Goal: Answer question/provide support

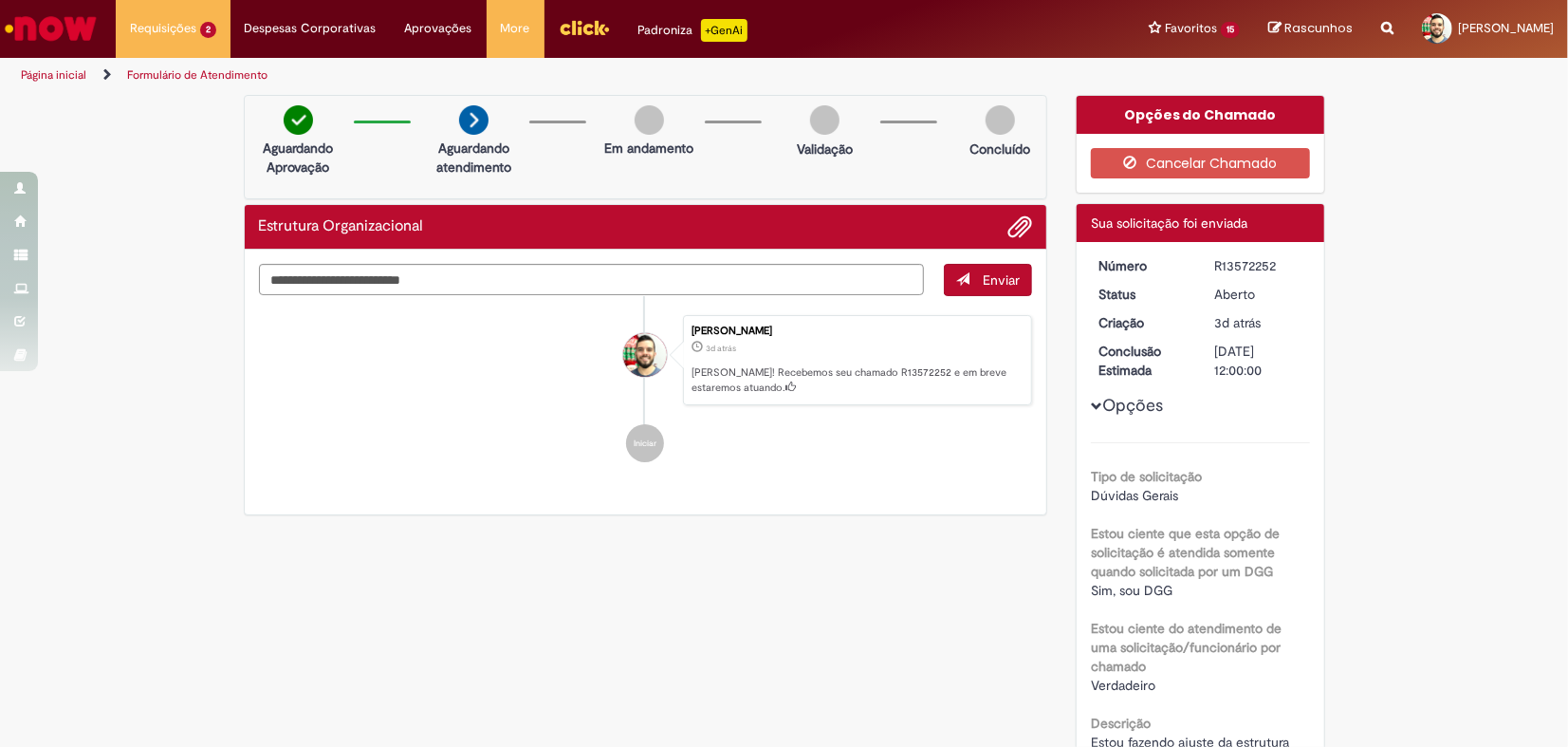
click at [448, 433] on li "Iniciar" at bounding box center [646, 443] width 774 height 38
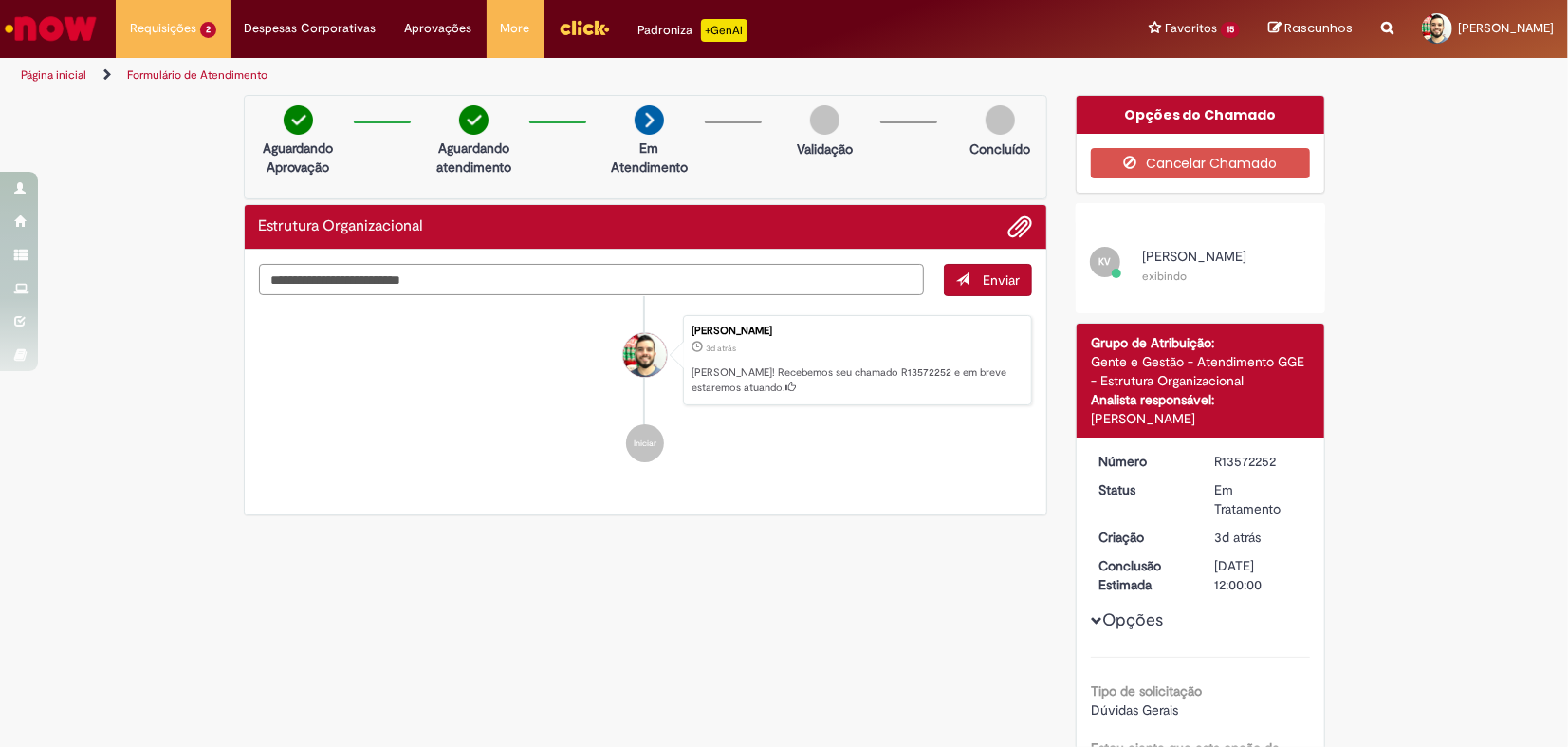
click at [645, 280] on textarea "Digite sua mensagem aqui..." at bounding box center [592, 280] width 666 height 33
type textarea "**********"
click at [1166, 243] on li "KV Karine Vieira exibindo" at bounding box center [1200, 265] width 249 height 57
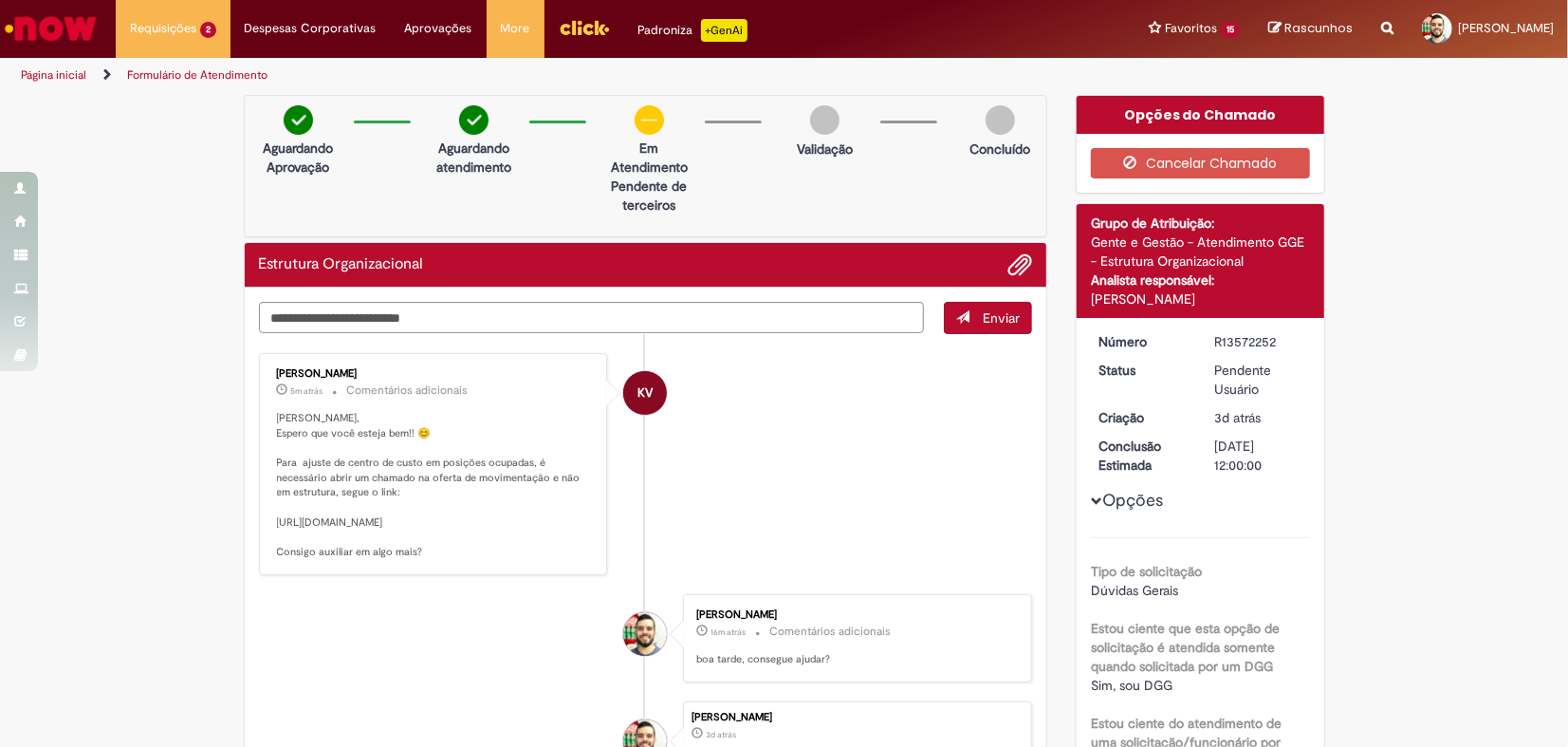
click at [794, 486] on li "KV Karine Vieira 5m atrás 5 minutos atrás Comentários adicionais Olá Emanuel, E…" at bounding box center [646, 464] width 774 height 222
click at [576, 494] on p "Olá Emanuel, Espero que você esteja bem!! 😊 Para ajuste de centro de custo em p…" at bounding box center [435, 485] width 316 height 149
drag, startPoint x: 357, startPoint y: 555, endPoint x: 267, endPoint y: 511, distance: 100.2
click at [277, 511] on p "Olá Emanuel, Espero que você esteja bem!! 😊 Para ajuste de centro de custo em p…" at bounding box center [435, 485] width 316 height 149
click at [277, 516] on p "Olá Emanuel, Espero que você esteja bem!! 😊 Para ajuste de centro de custo em p…" at bounding box center [435, 485] width 316 height 149
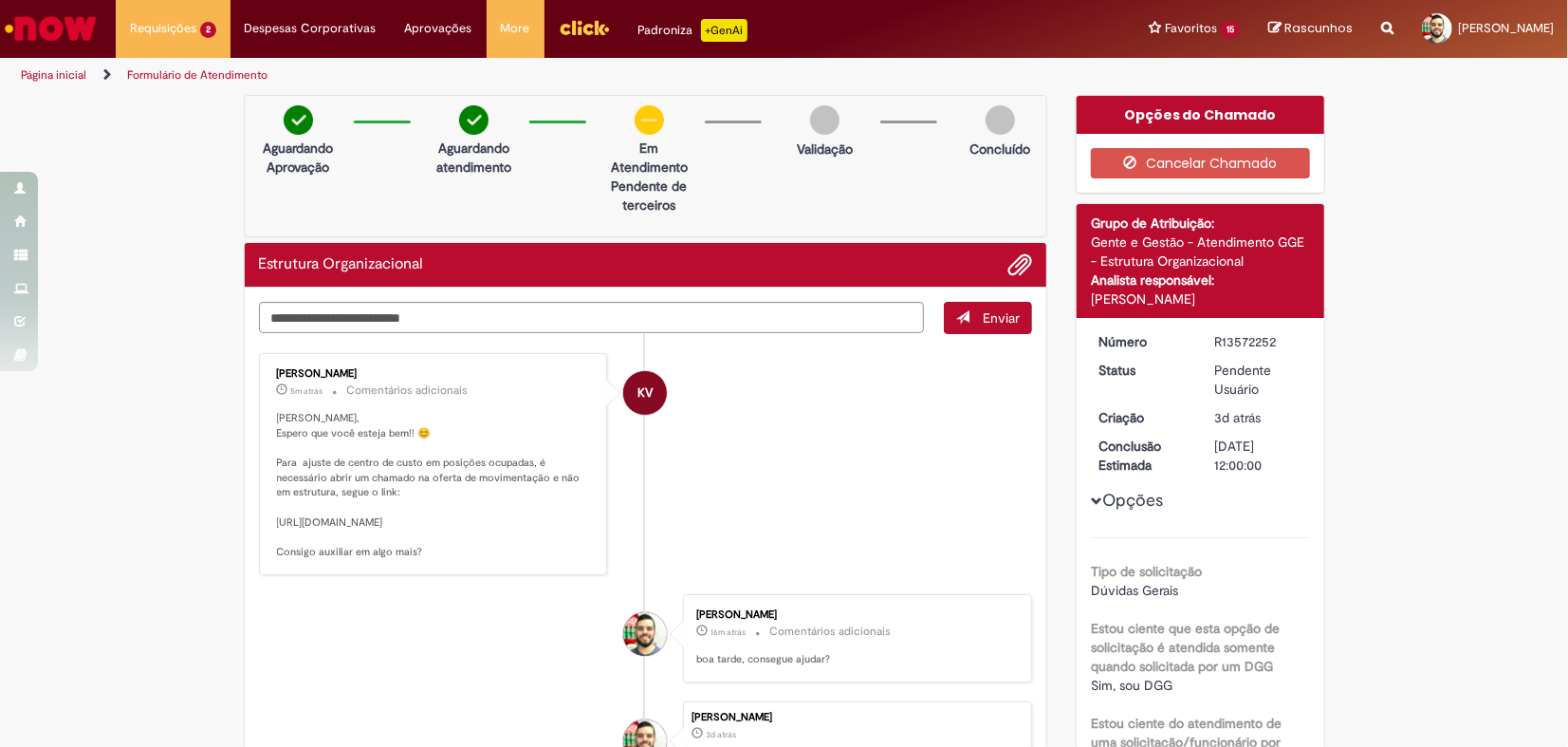
copy p "ttps://ambev.service-now.com/ambevnow?id=sc_cat_item&table=sc_cat_item&sys_id=4…"
click at [889, 381] on li "KV Karine Vieira 5m atrás 5 minutos atrás Comentários adicionais Olá Emanuel, E…" at bounding box center [646, 464] width 774 height 222
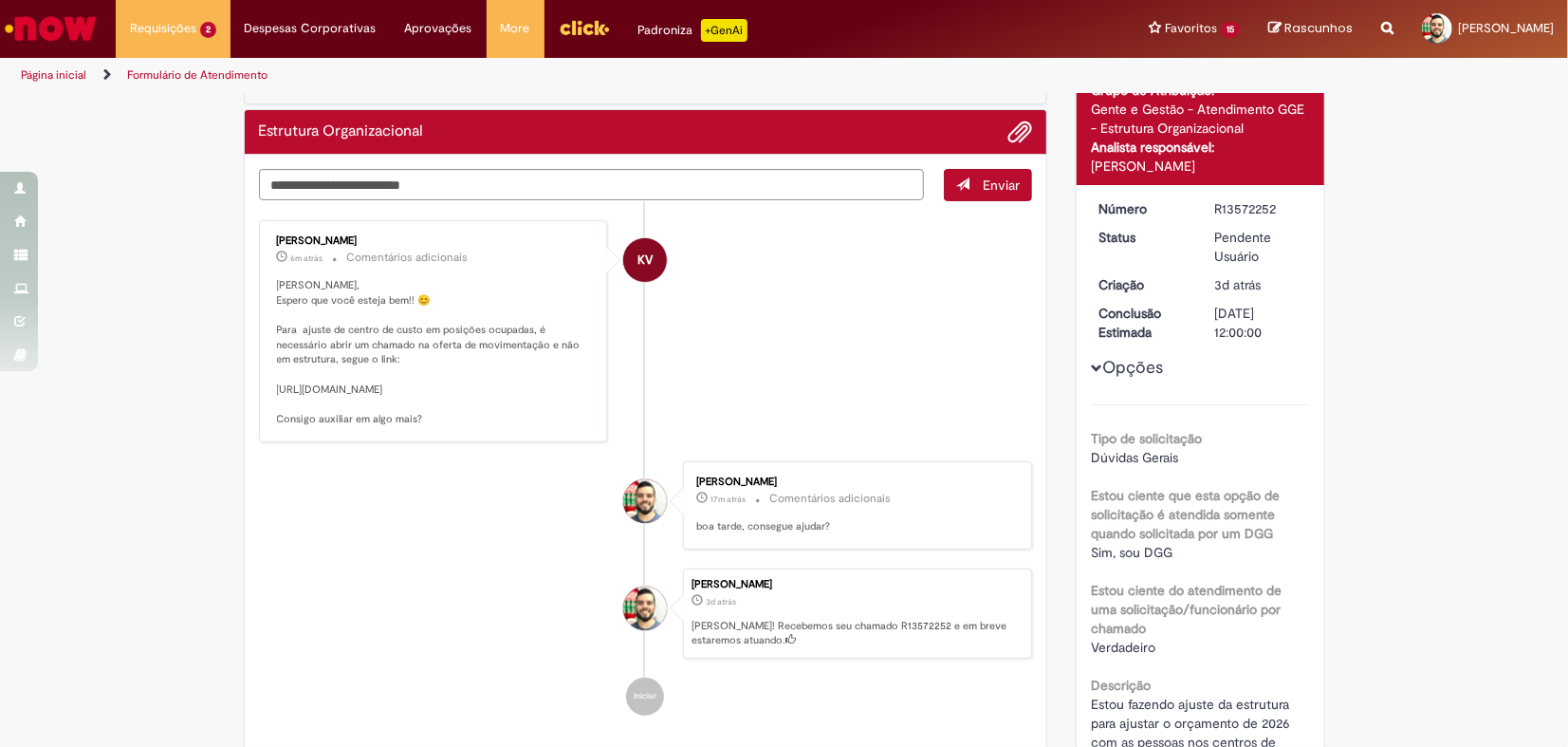
scroll to position [105, 0]
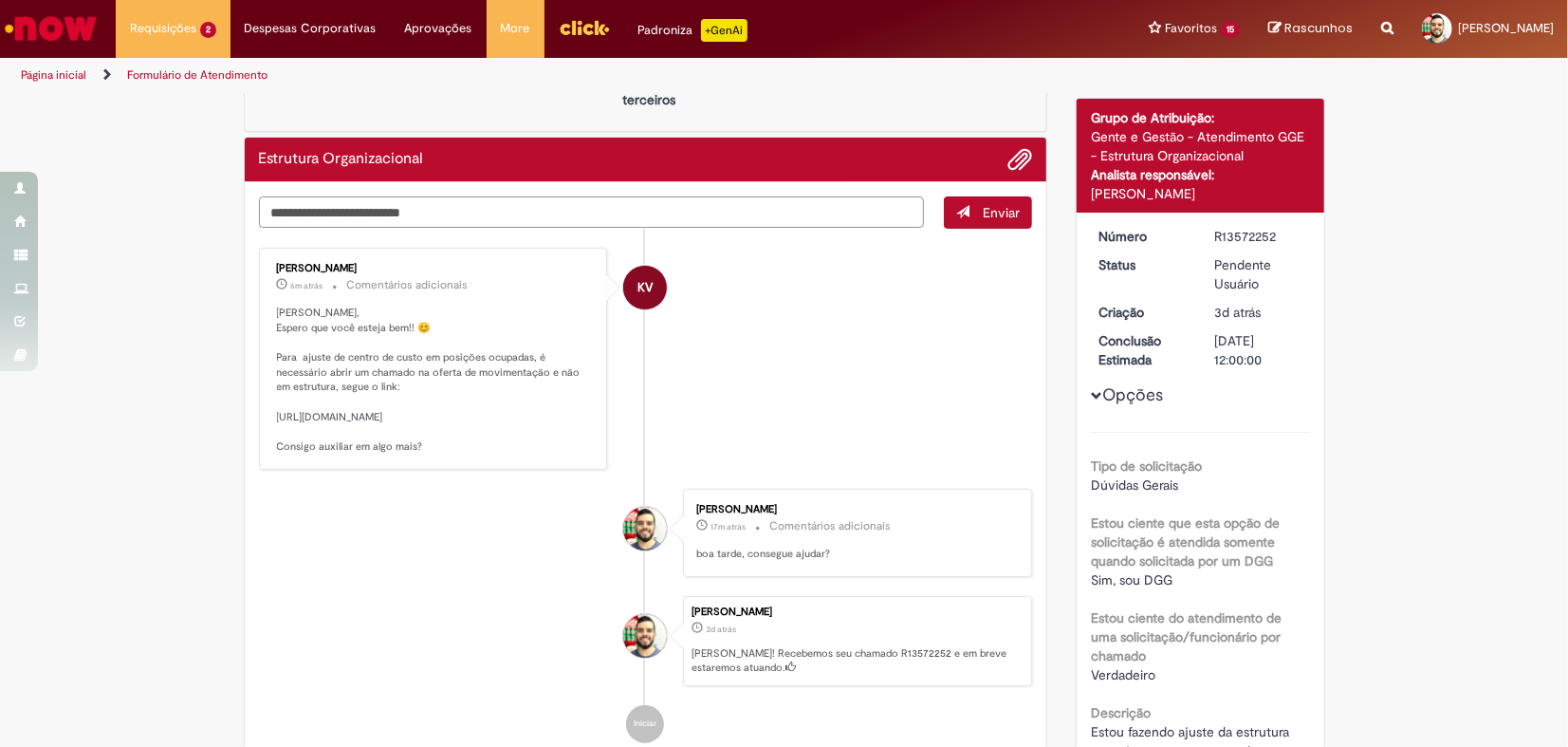
click at [380, 196] on textarea "Digite sua mensagem aqui..." at bounding box center [592, 213] width 666 height 33
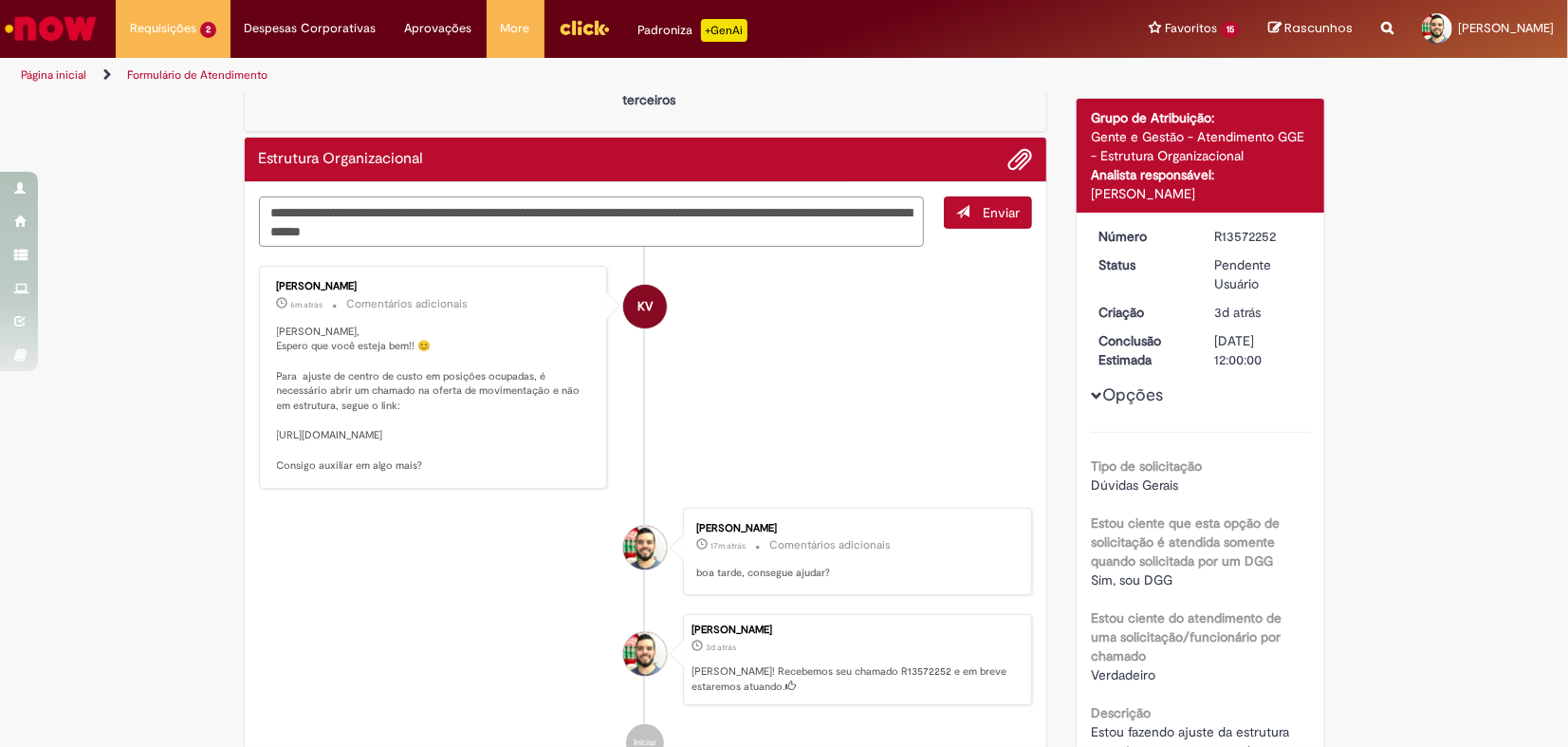
type textarea "**********"
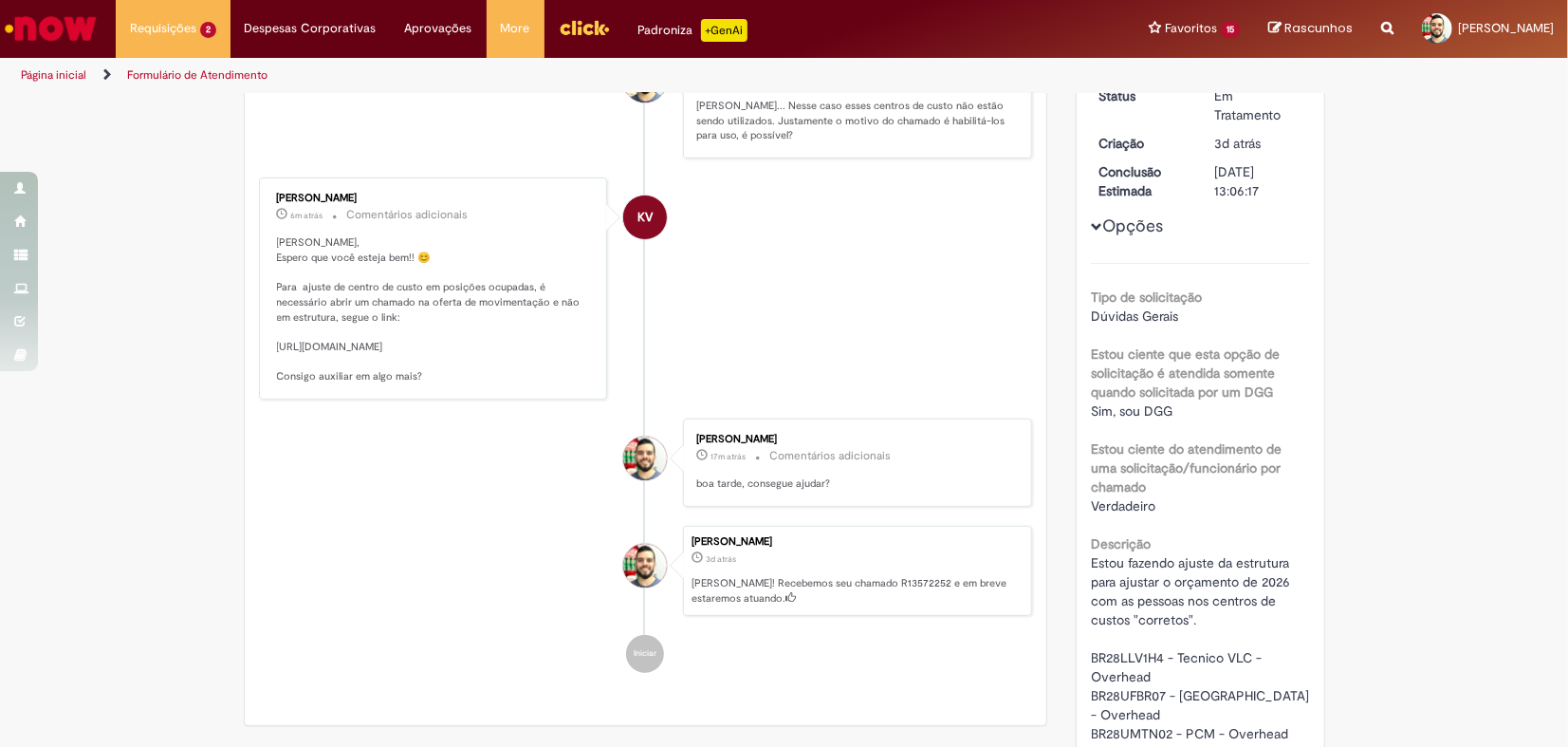
scroll to position [527, 0]
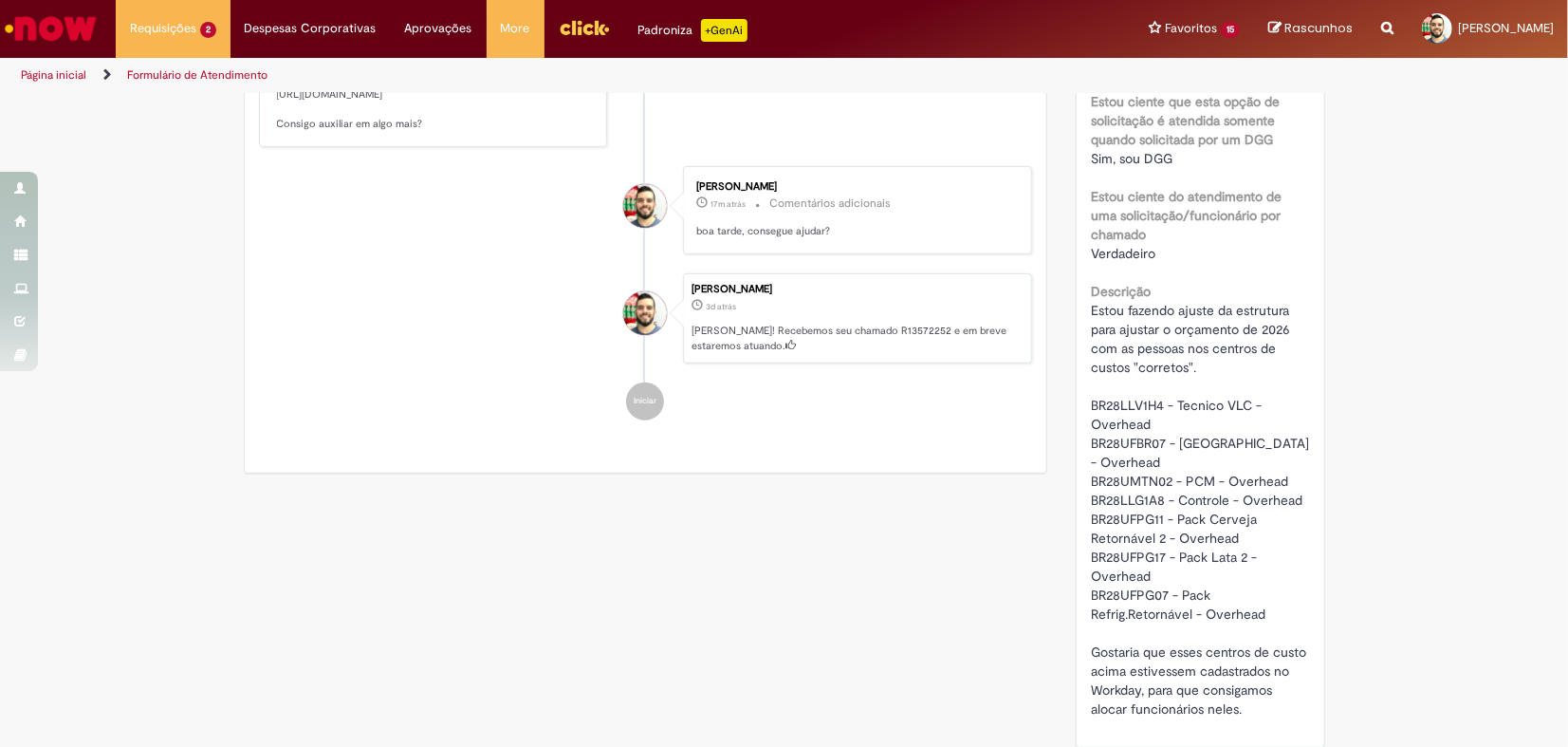
click at [1142, 403] on span "Estou fazendo ajuste da estrutura para ajustar o orçamento de 2026 com as pesso…" at bounding box center [1202, 509] width 222 height 416
copy span "BR28LLV1H4"
click at [1100, 442] on span "Estou fazendo ajuste da estrutura para ajustar o orçamento de 2026 com as pesso…" at bounding box center [1202, 509] width 222 height 416
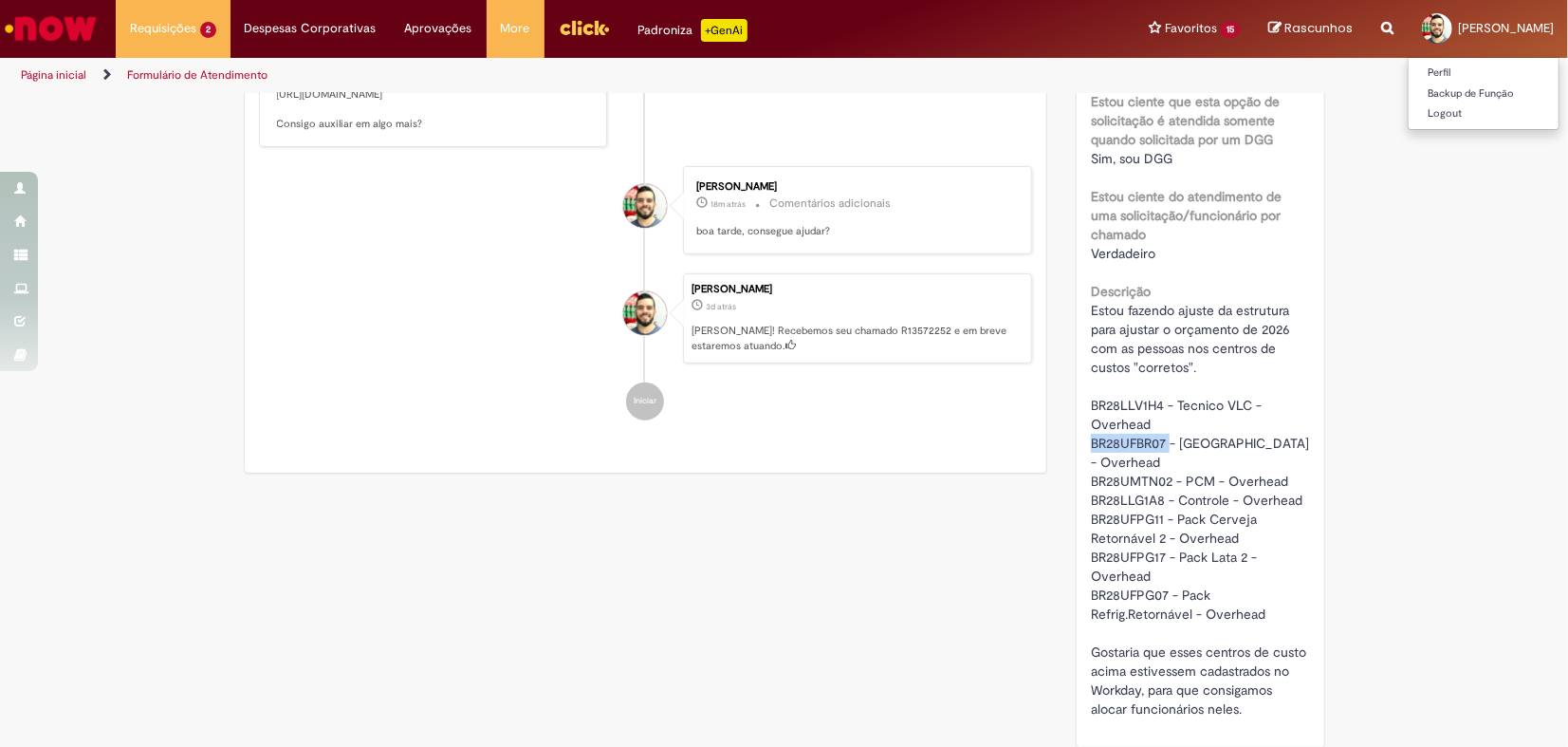
copy span "BR28UFBR07"
click at [1122, 478] on span "Estou fazendo ajuste da estrutura para ajustar o orçamento de 2026 com as pesso…" at bounding box center [1202, 509] width 222 height 416
copy span "BR28UMTN02"
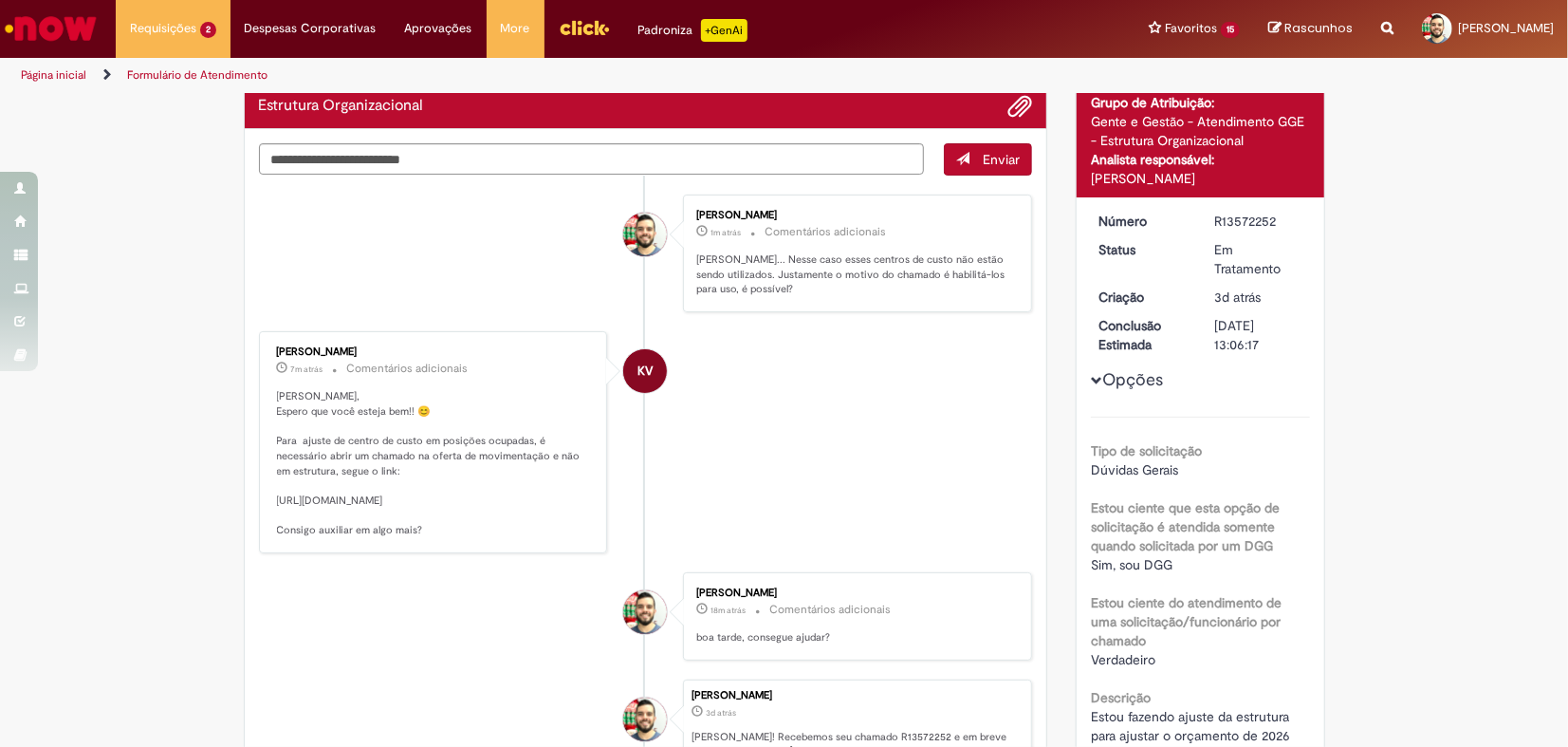
scroll to position [0, 0]
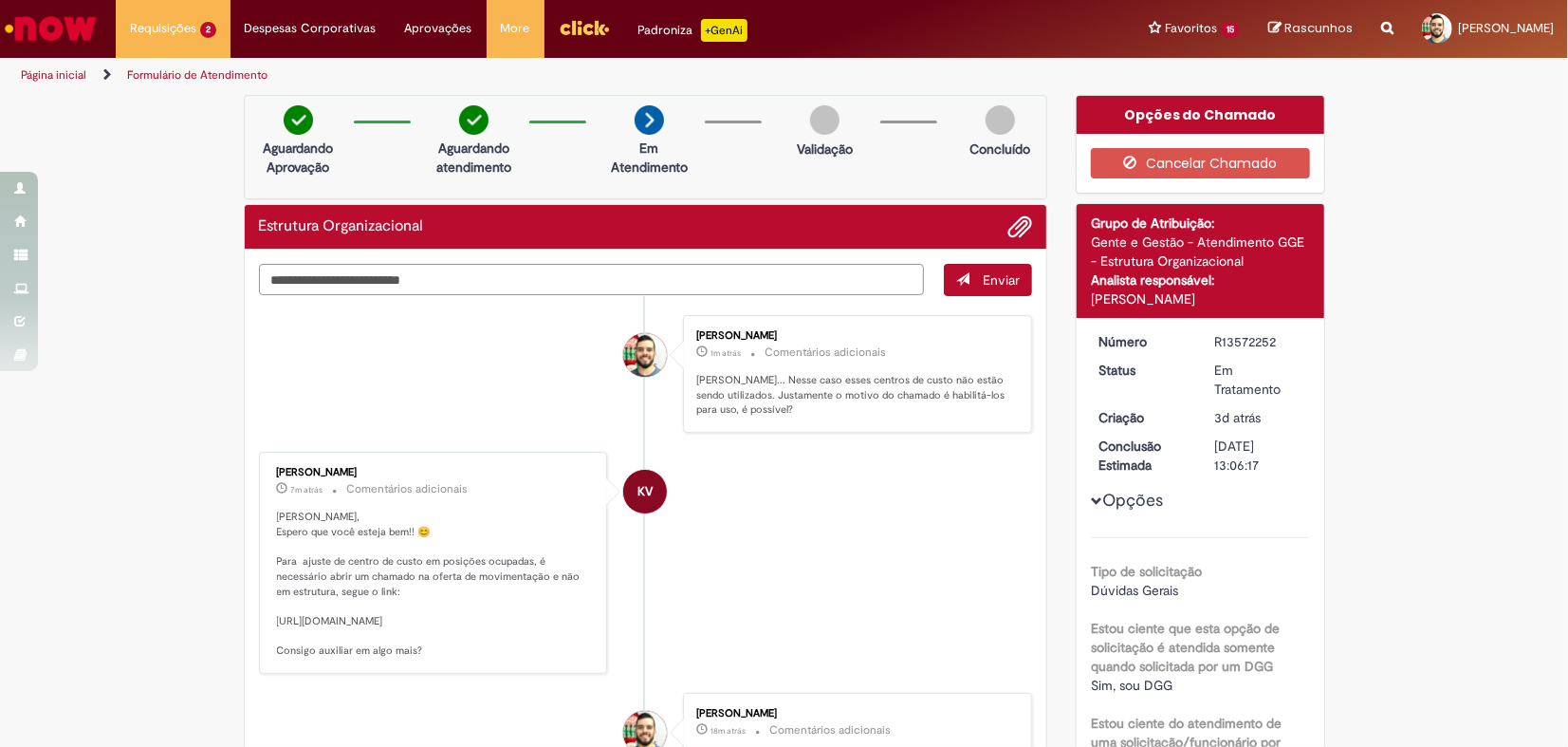
click at [445, 288] on textarea "Digite sua mensagem aqui..." at bounding box center [592, 280] width 666 height 33
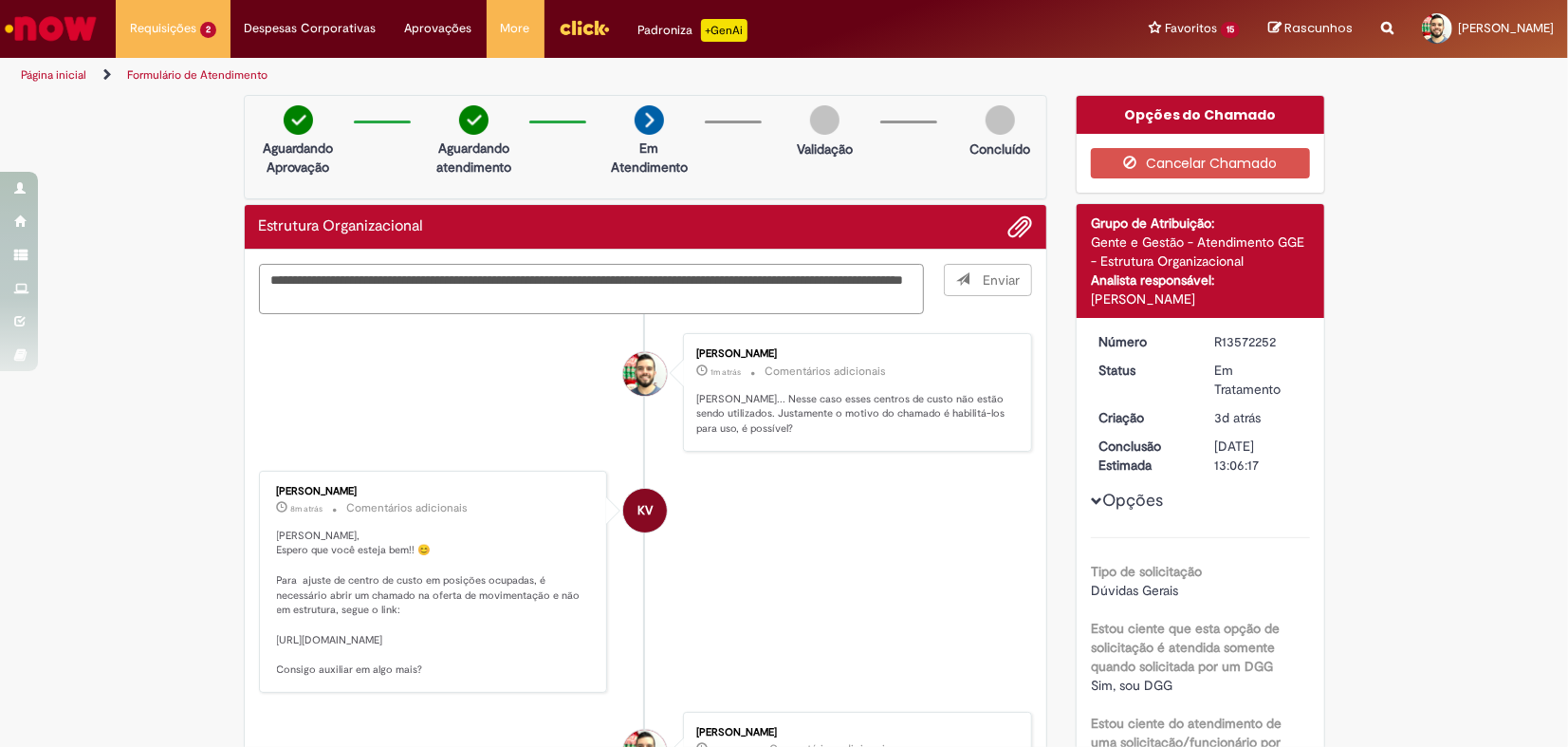
type textarea "**********"
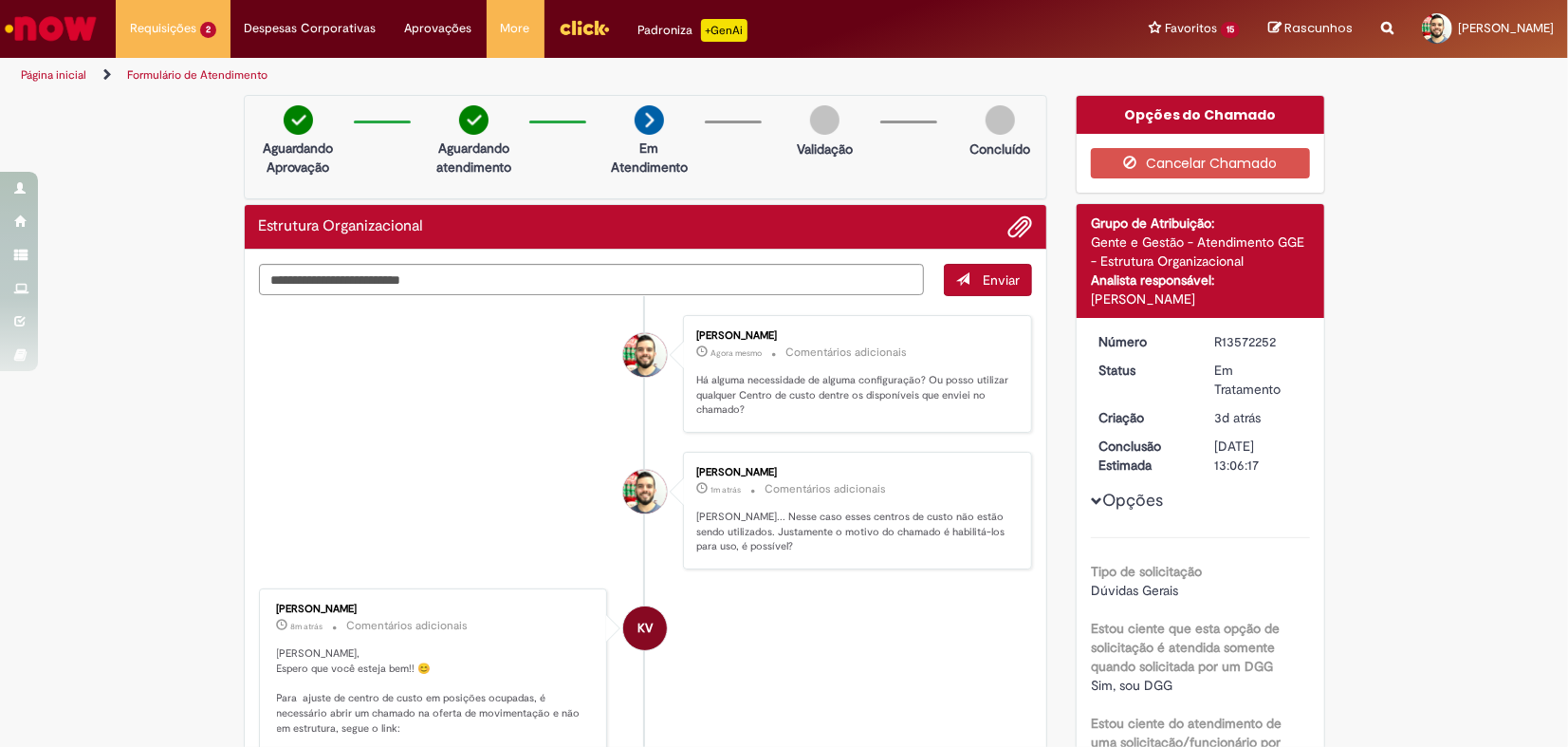
click at [881, 298] on ul "Emanuel Francisco Nogueira De Queiroz Agora mesmo Agora mesmo Comentários adici…" at bounding box center [646, 700] width 774 height 808
click at [887, 276] on textarea "Digite sua mensagem aqui..." at bounding box center [592, 280] width 666 height 33
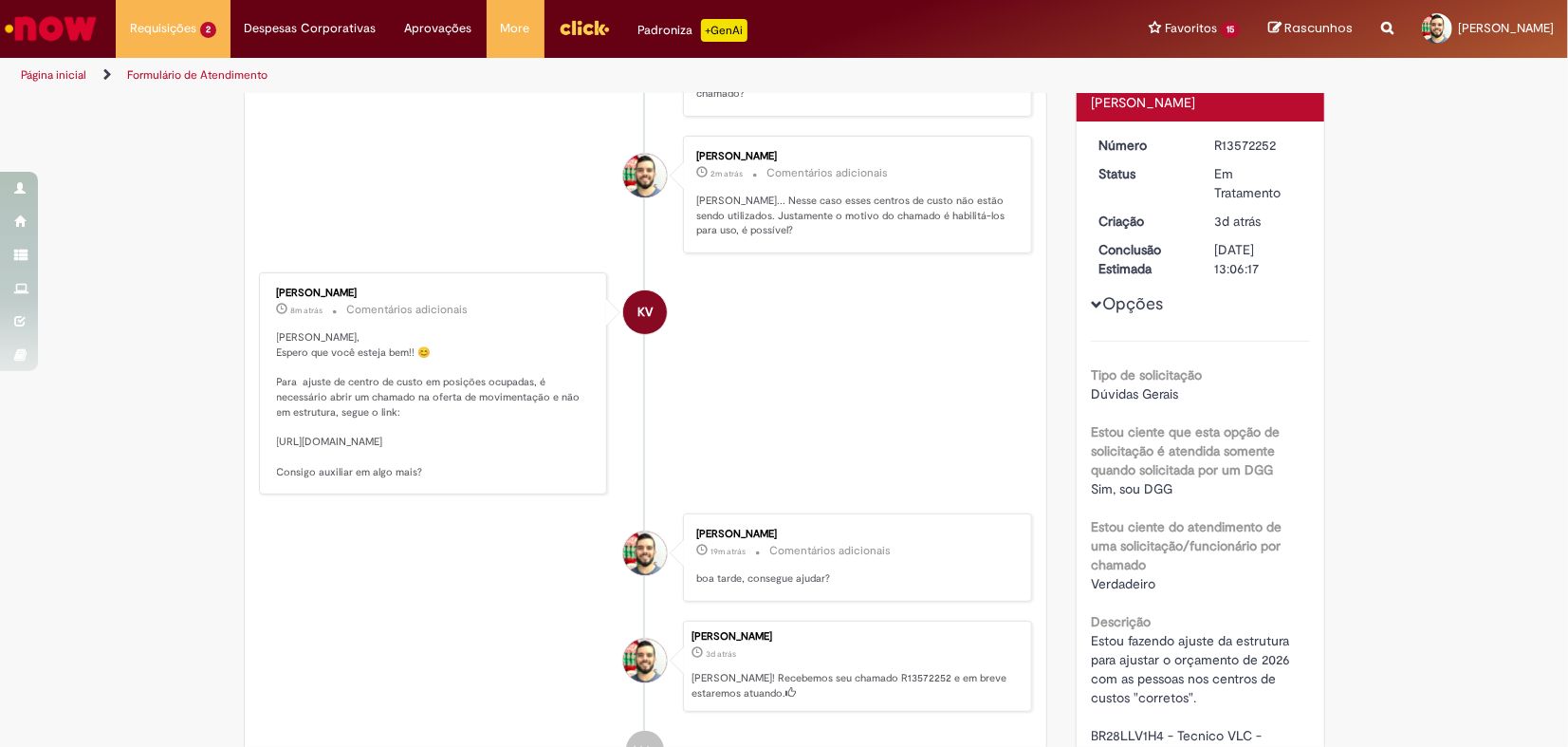
scroll to position [631, 0]
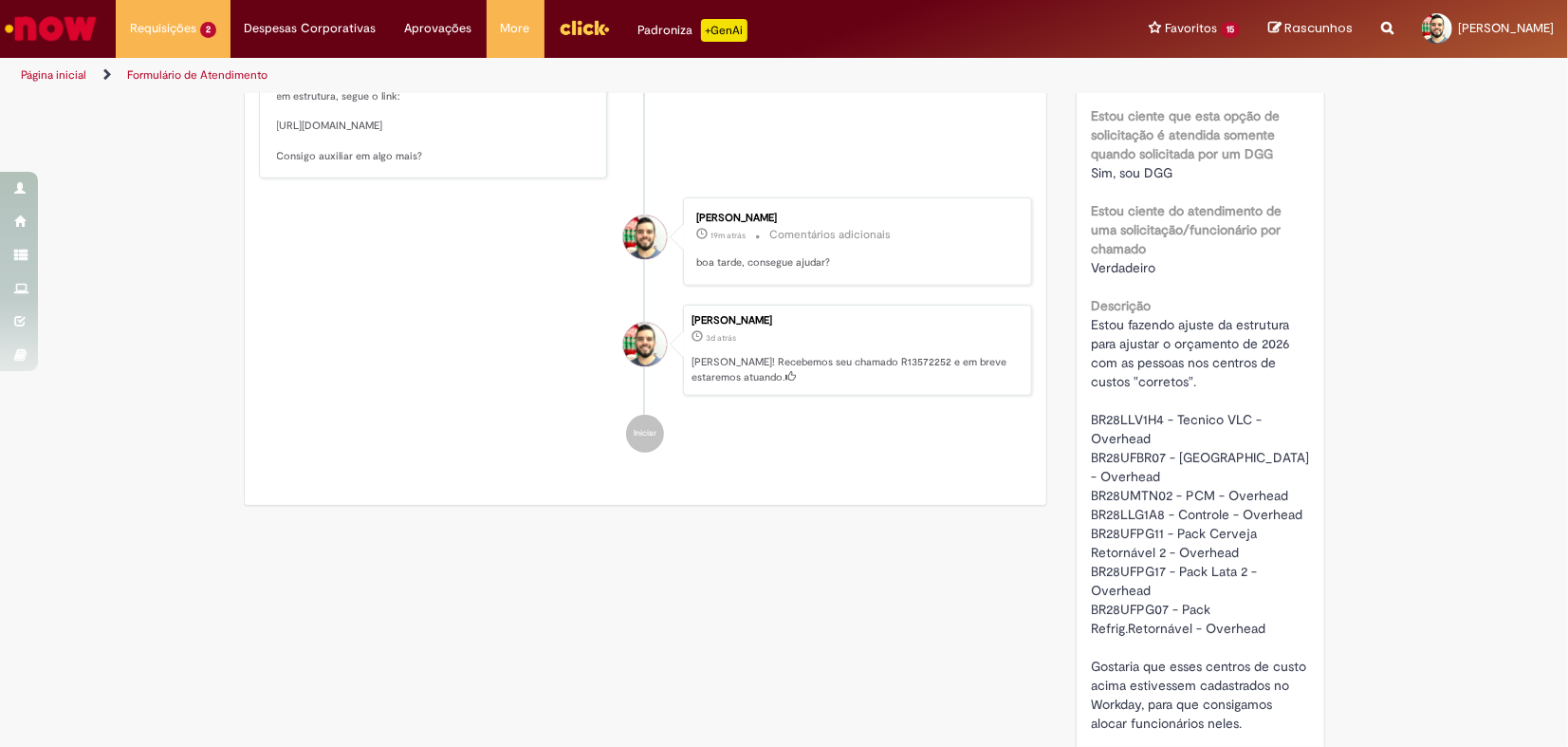
type textarea "**********"
click at [1133, 570] on span "Estou fazendo ajuste da estrutura para ajustar o orçamento de 2026 com as pesso…" at bounding box center [1202, 524] width 222 height 416
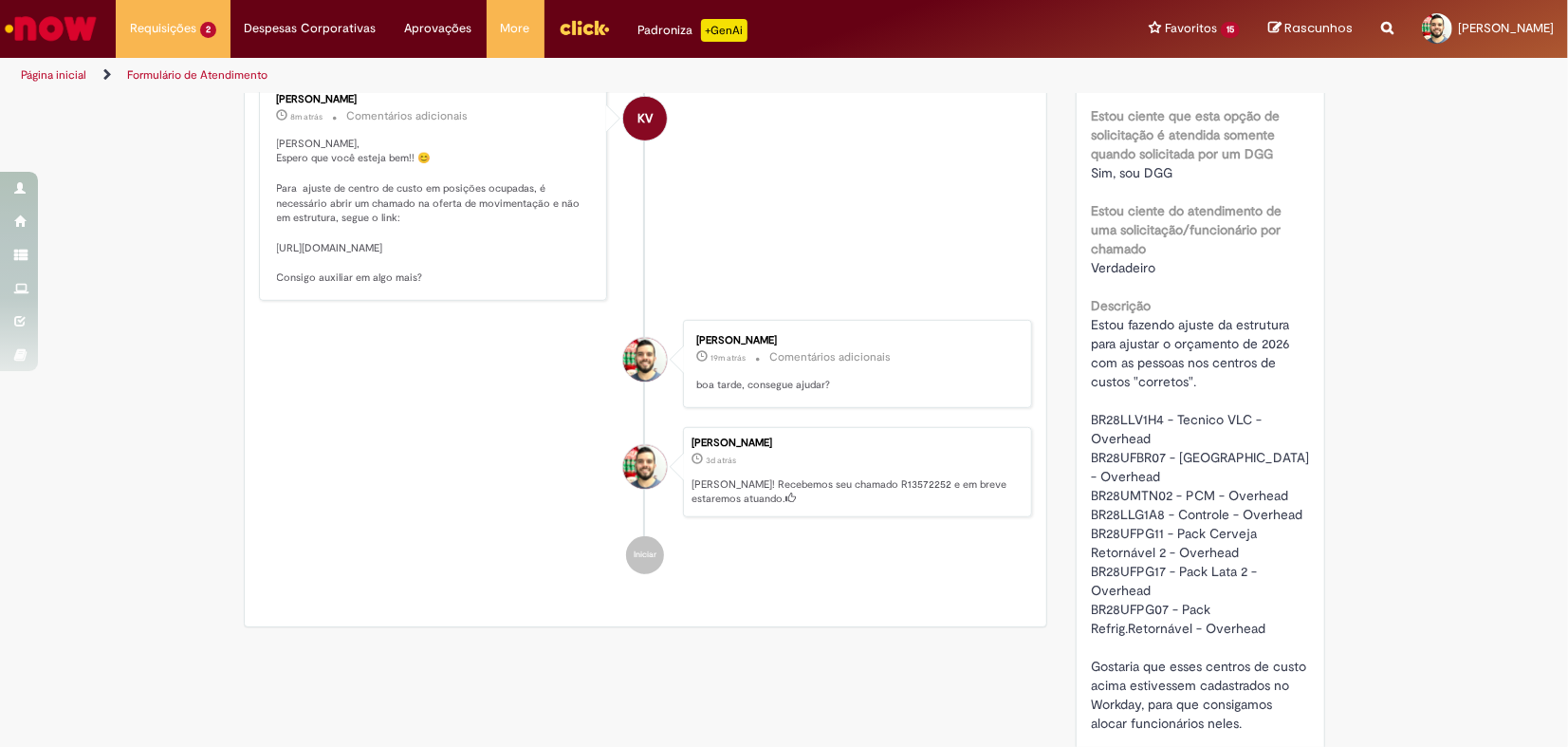
click at [1135, 531] on span "Estou fazendo ajuste da estrutura para ajustar o orçamento de 2026 com as pesso…" at bounding box center [1202, 524] width 222 height 416
click at [1129, 504] on span "Estou fazendo ajuste da estrutura para ajustar o orçamento de 2026 com as pesso…" at bounding box center [1202, 524] width 222 height 416
copy span "BR28LLG1A8"
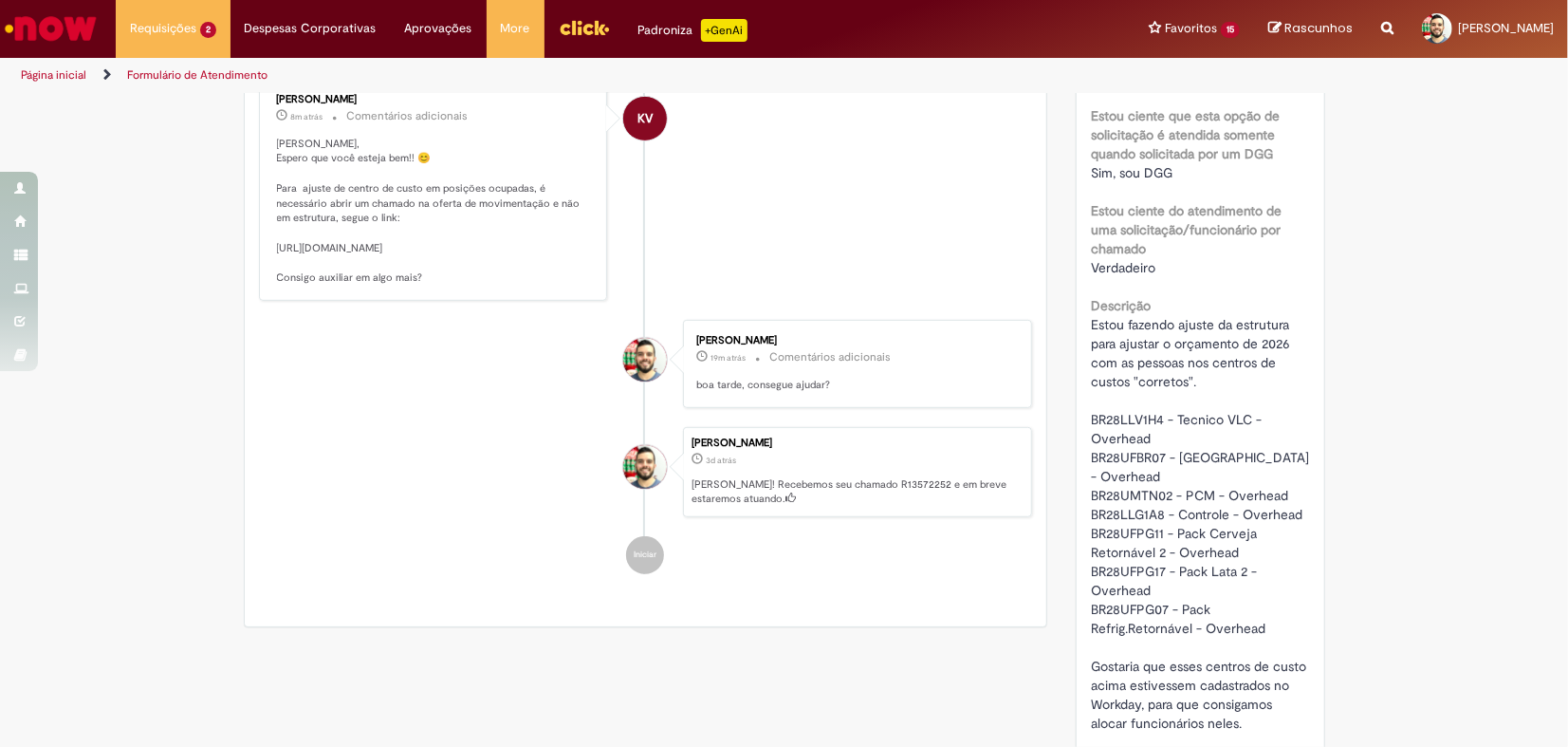
click at [1116, 532] on span "Estou fazendo ajuste da estrutura para ajustar o orçamento de 2026 com as pesso…" at bounding box center [1202, 524] width 222 height 416
copy span "BR28UFPG11"
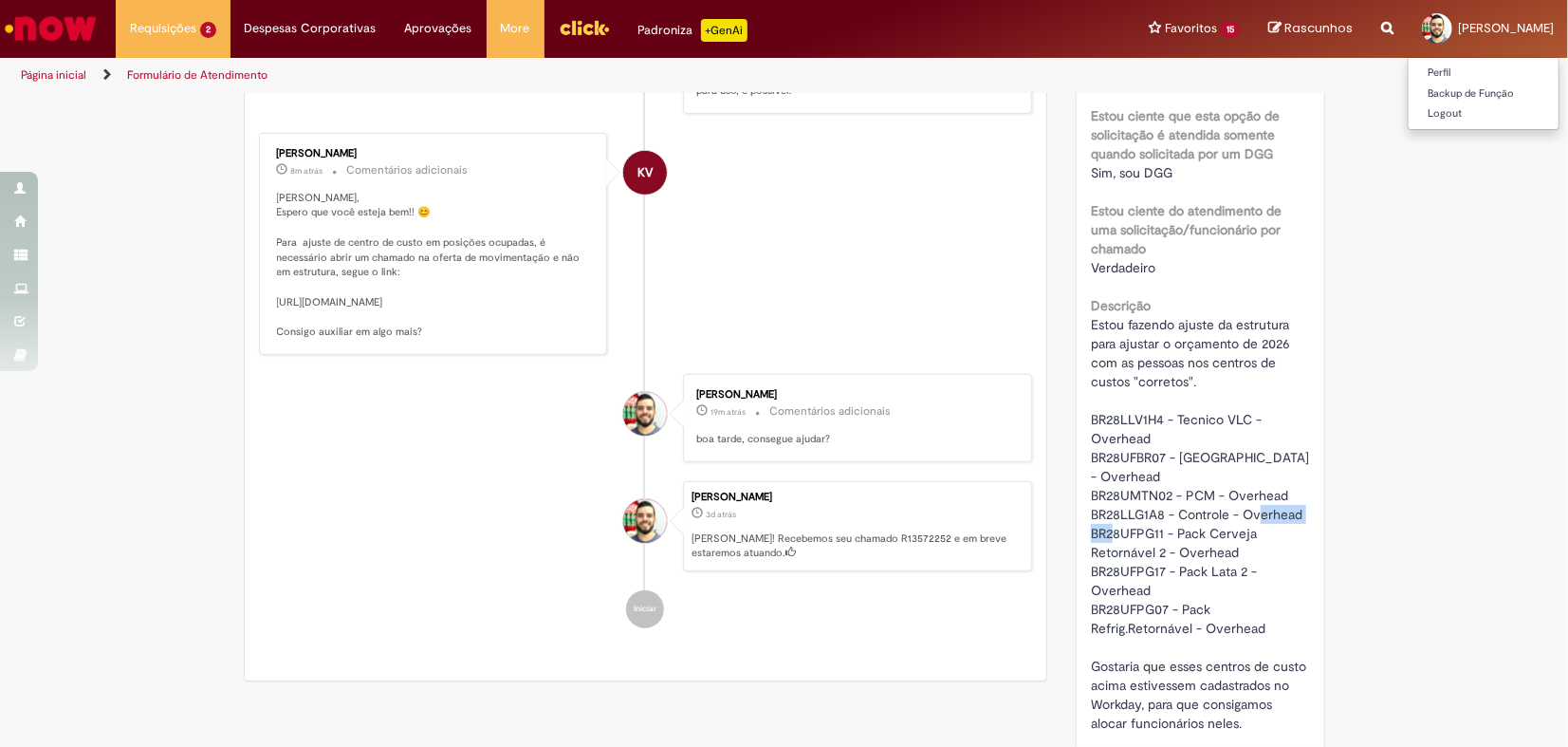
scroll to position [686, 0]
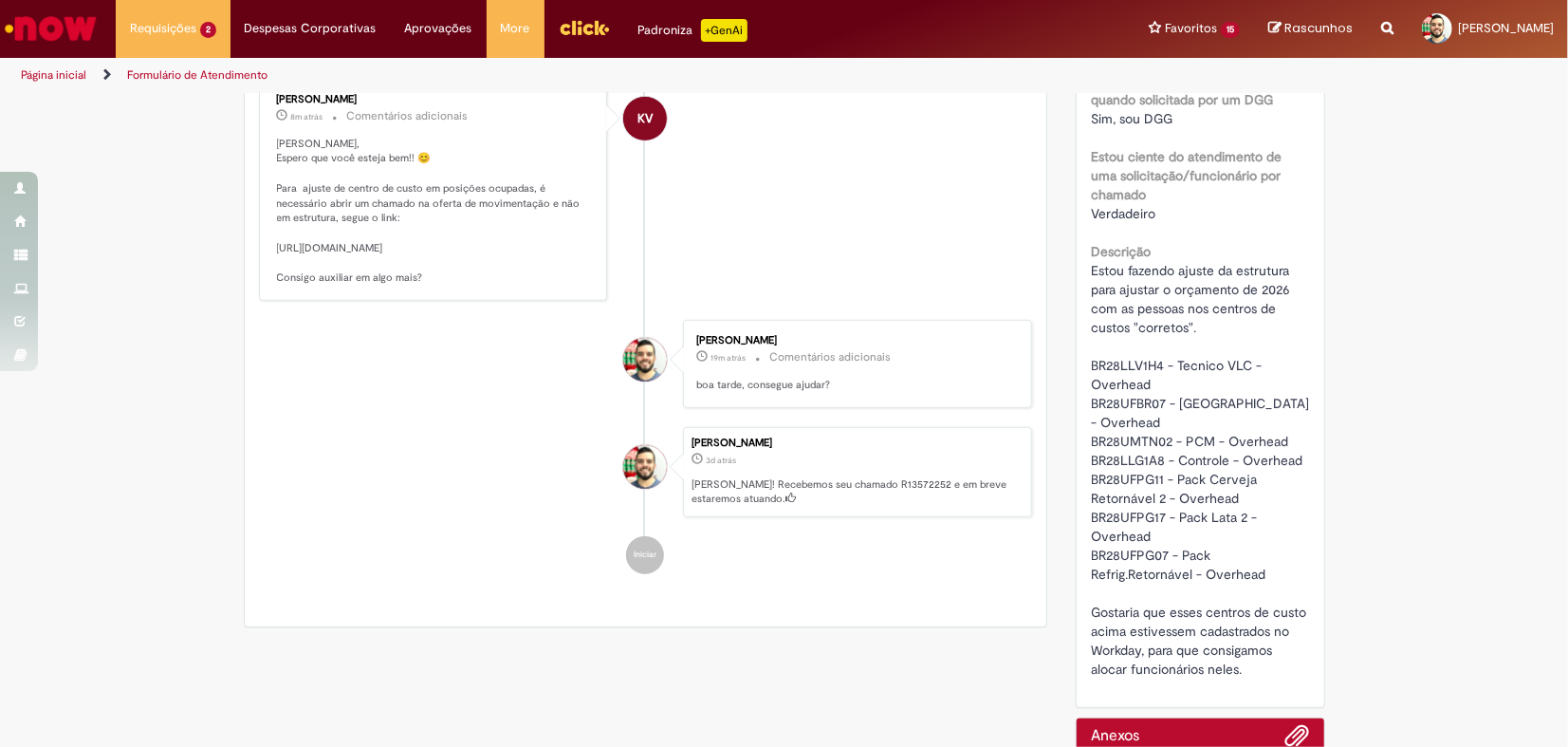
click at [1112, 506] on span "Estou fazendo ajuste da estrutura para ajustar o orçamento de 2026 com as pesso…" at bounding box center [1202, 470] width 222 height 416
copy span "BR28UFPG17"
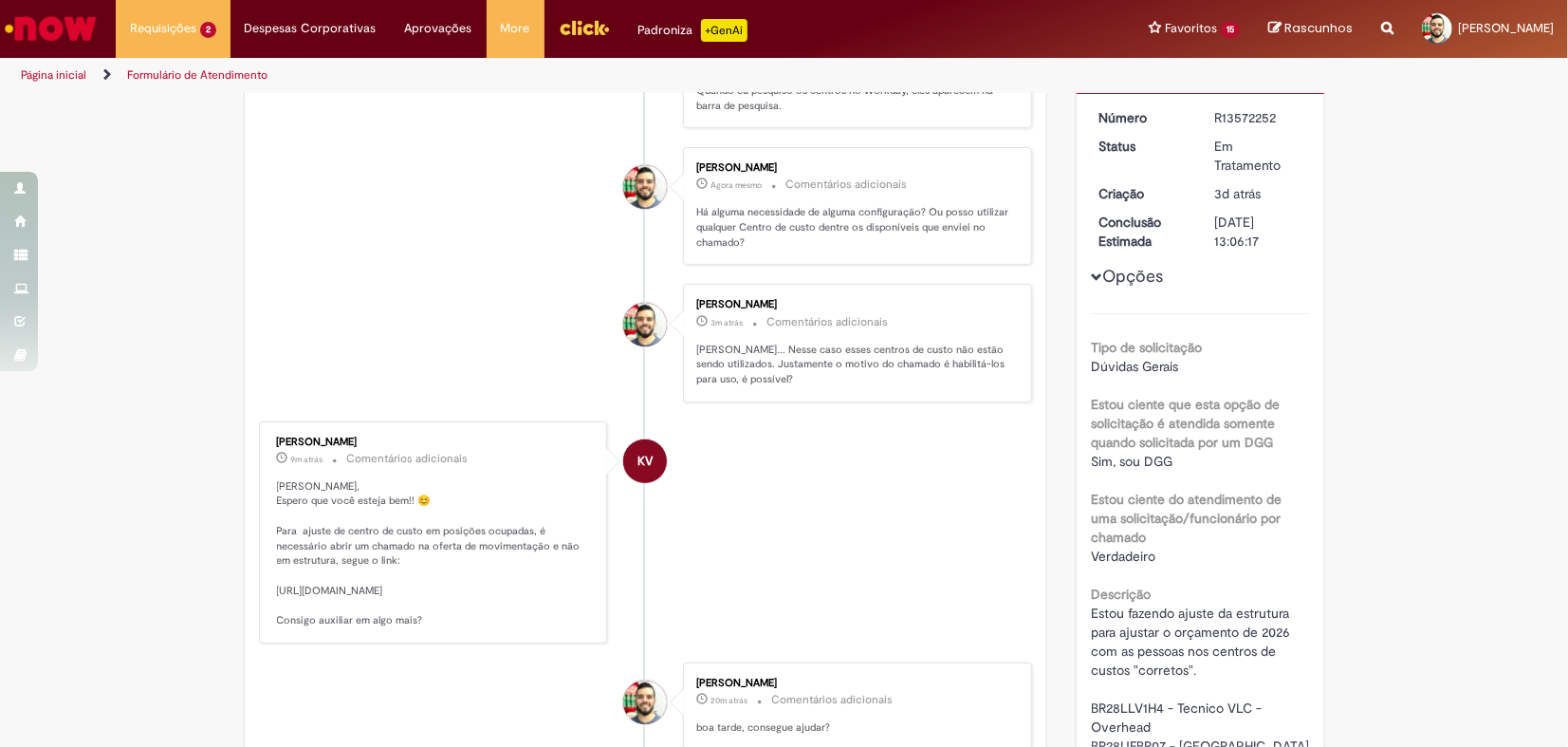
scroll to position [580, 0]
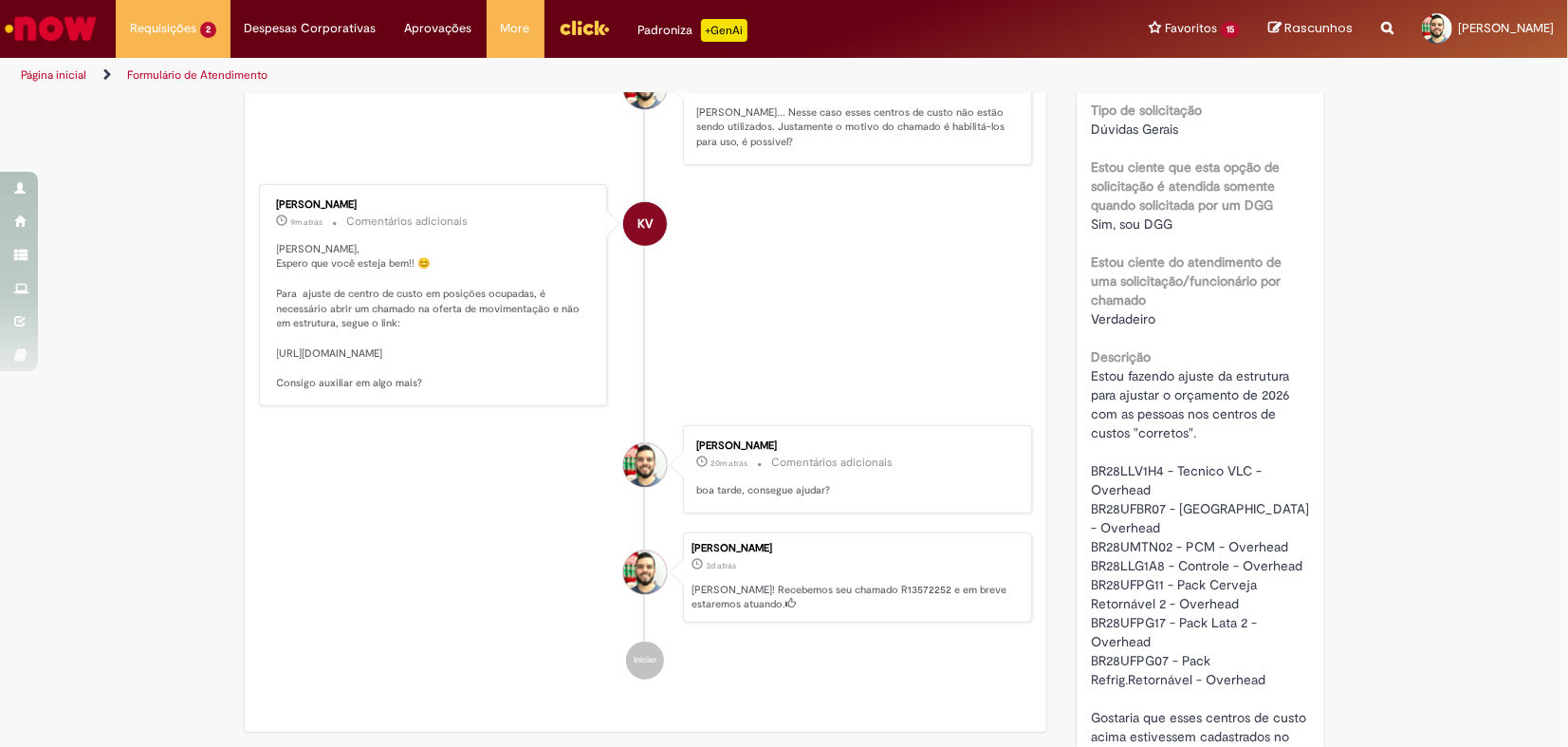
click at [1116, 663] on span "Estou fazendo ajuste da estrutura para ajustar o orçamento de 2026 com as pesso…" at bounding box center [1202, 575] width 222 height 416
click at [1123, 664] on span "Estou fazendo ajuste da estrutura para ajustar o orçamento de 2026 com as pesso…" at bounding box center [1202, 575] width 222 height 416
copy span "BR28UFPG07"
click at [1128, 463] on span "Estou fazendo ajuste da estrutura para ajustar o orçamento de 2026 com as pesso…" at bounding box center [1202, 575] width 222 height 416
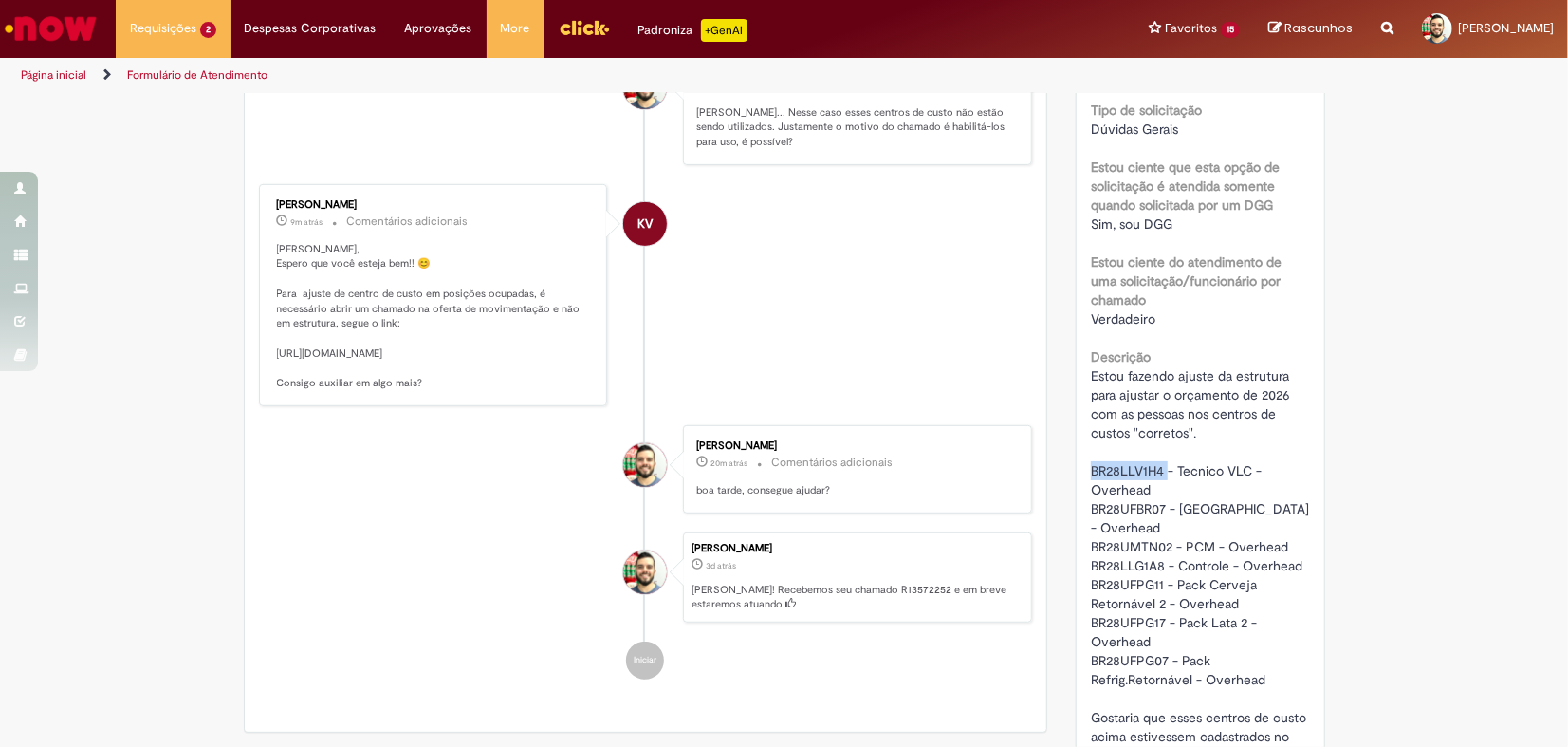
copy span "BR28LLV1H4"
click at [1126, 501] on span "Estou fazendo ajuste da estrutura para ajustar o orçamento de 2026 com as pesso…" at bounding box center [1202, 575] width 222 height 416
copy span "BR28UFBR07"
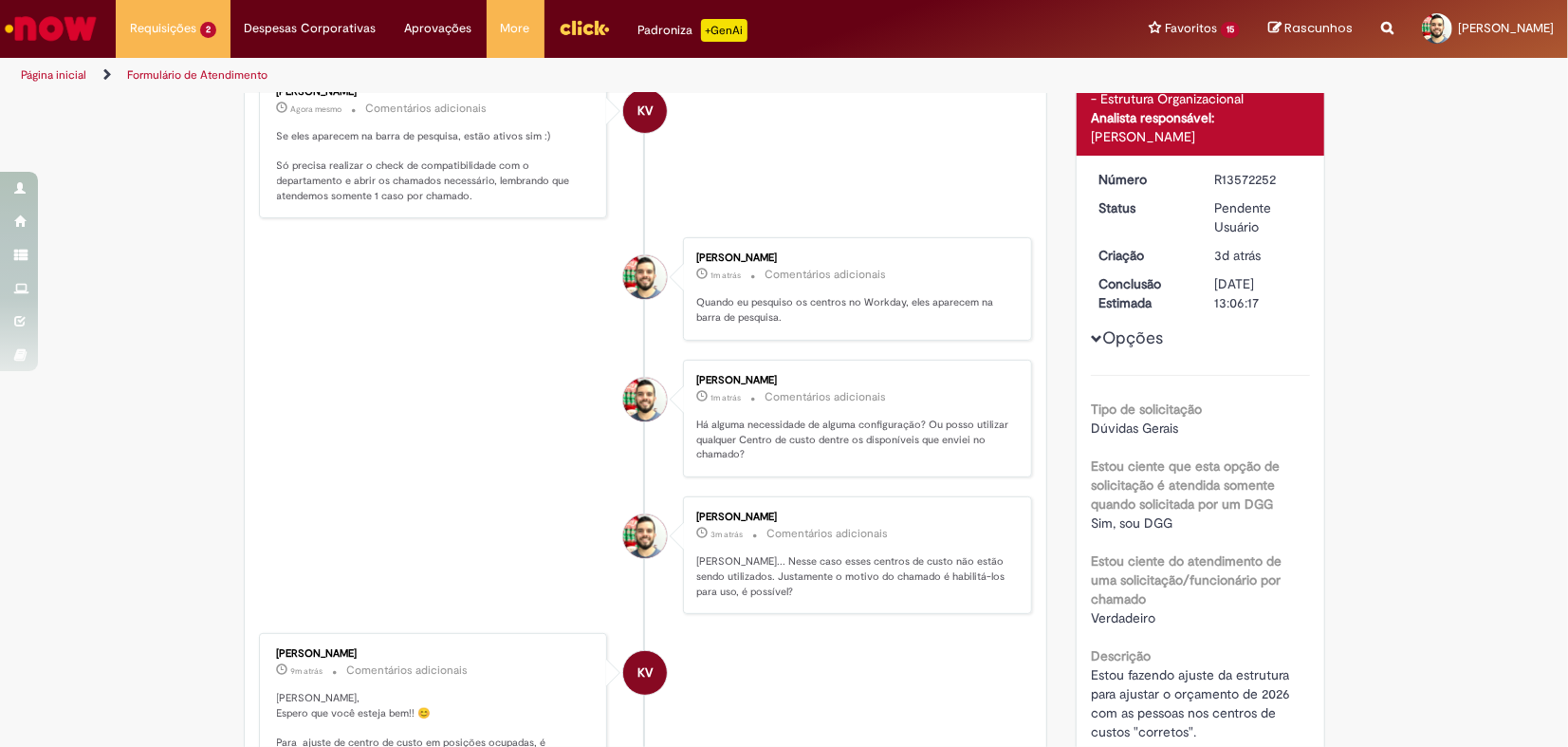
scroll to position [0, 0]
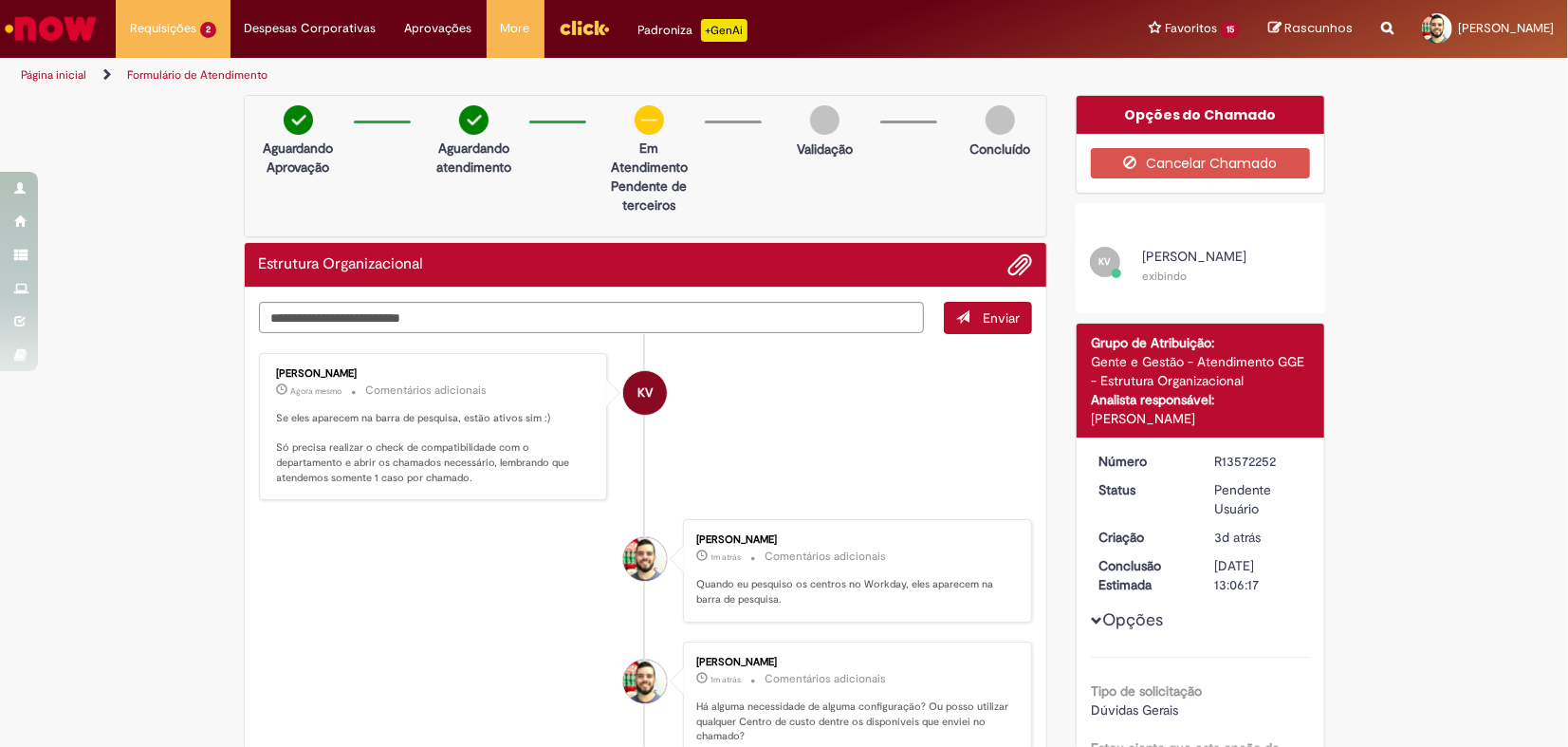
click at [813, 436] on li "KV Karine Vieira Agora mesmo Agora mesmo Comentários adicionais Se eles aparece…" at bounding box center [646, 427] width 774 height 148
click at [546, 319] on textarea "Digite sua mensagem aqui..." at bounding box center [592, 318] width 666 height 33
type textarea "**********"
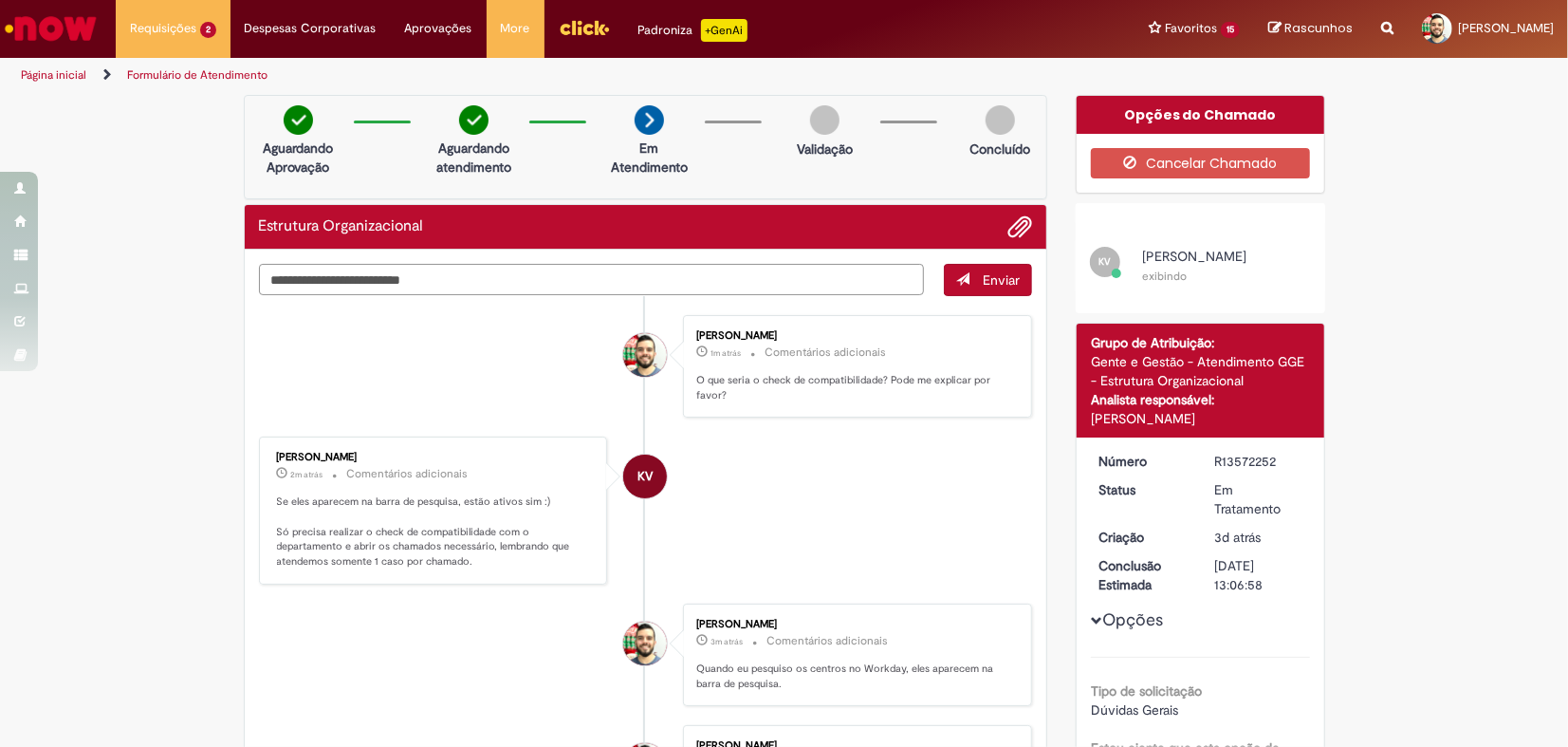
click at [466, 268] on textarea "Digite sua mensagem aqui..." at bounding box center [592, 280] width 666 height 33
click at [1009, 226] on span "Adicionar anexos" at bounding box center [1020, 228] width 23 height 23
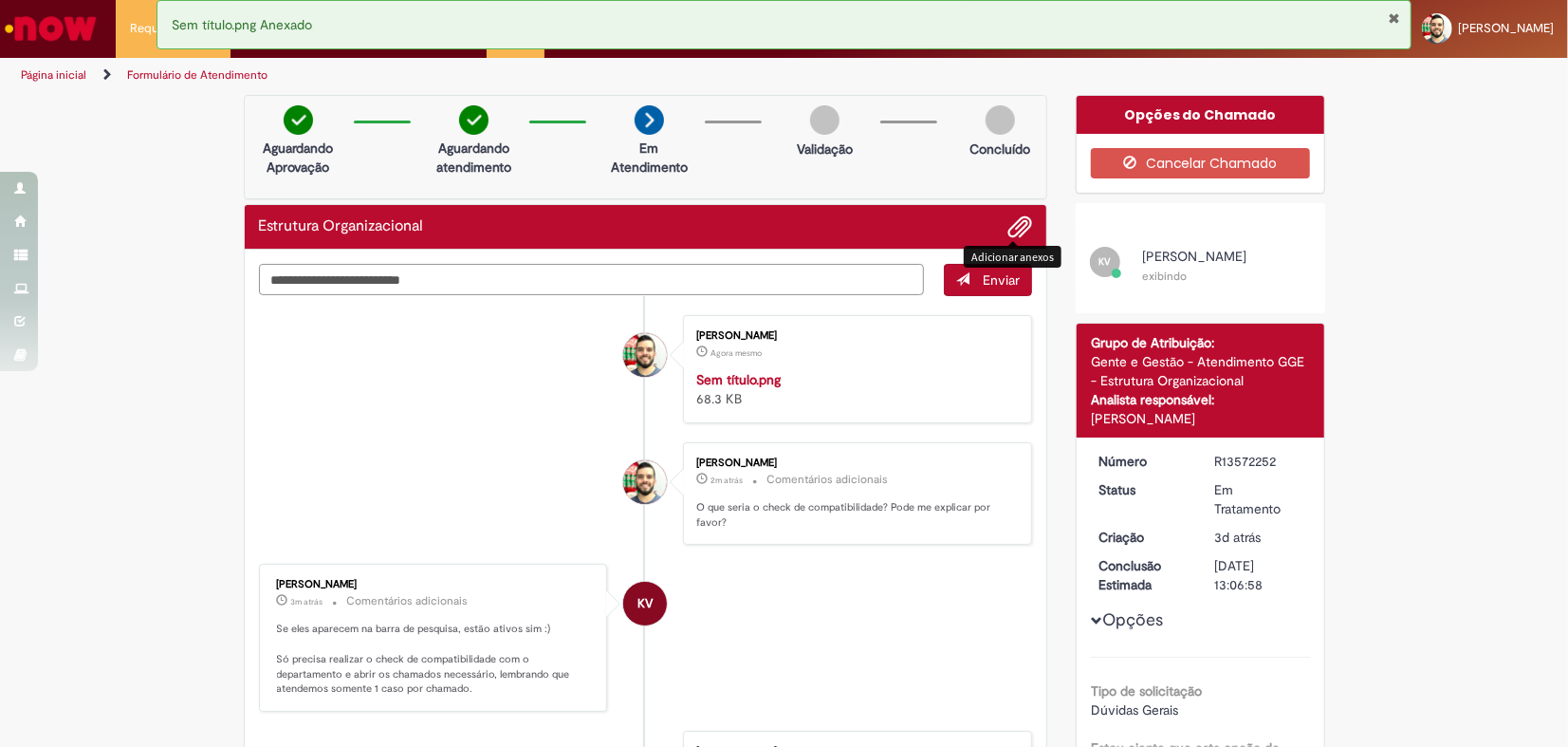
click at [466, 285] on textarea "Digite sua mensagem aqui..." at bounding box center [592, 280] width 666 height 33
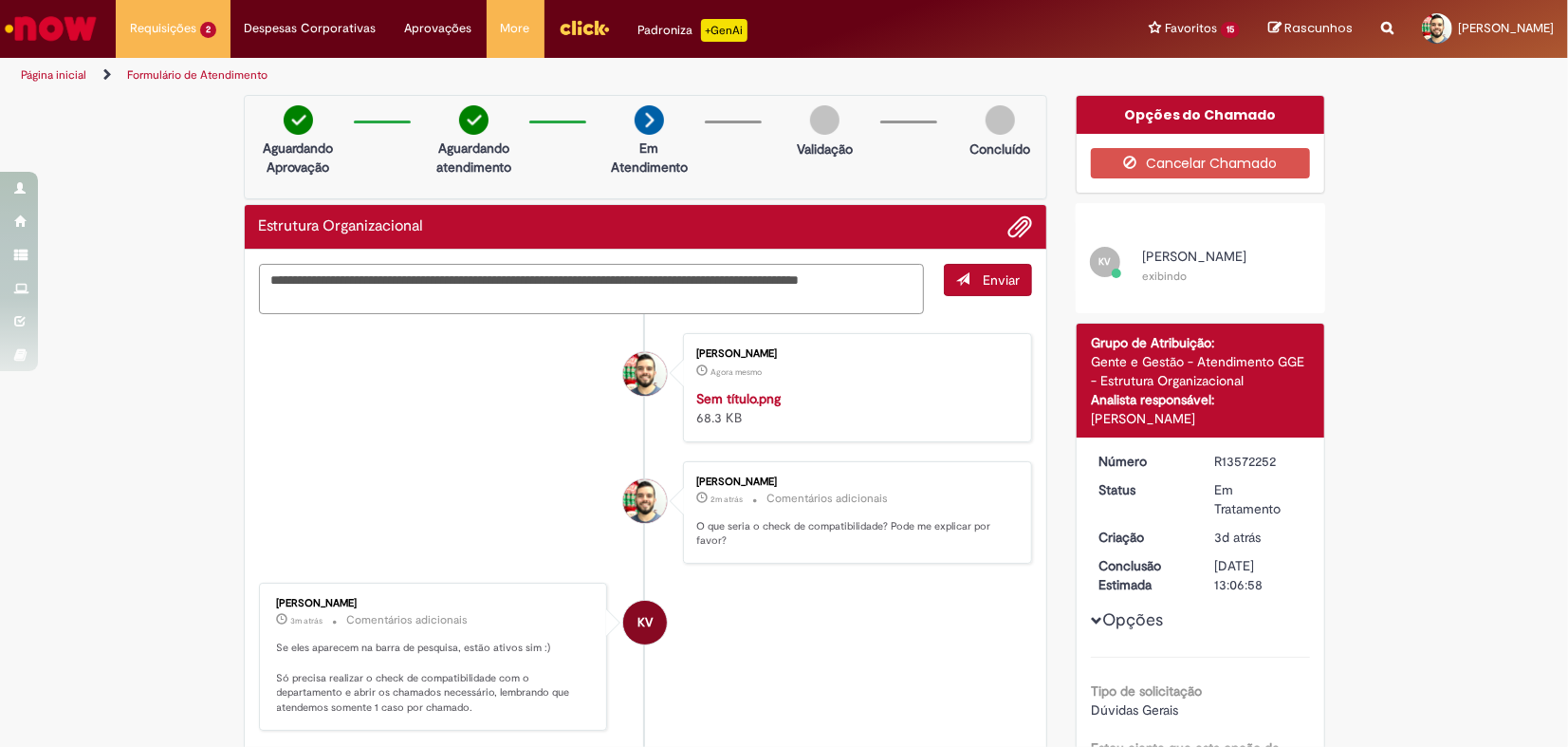
type textarea "**********"
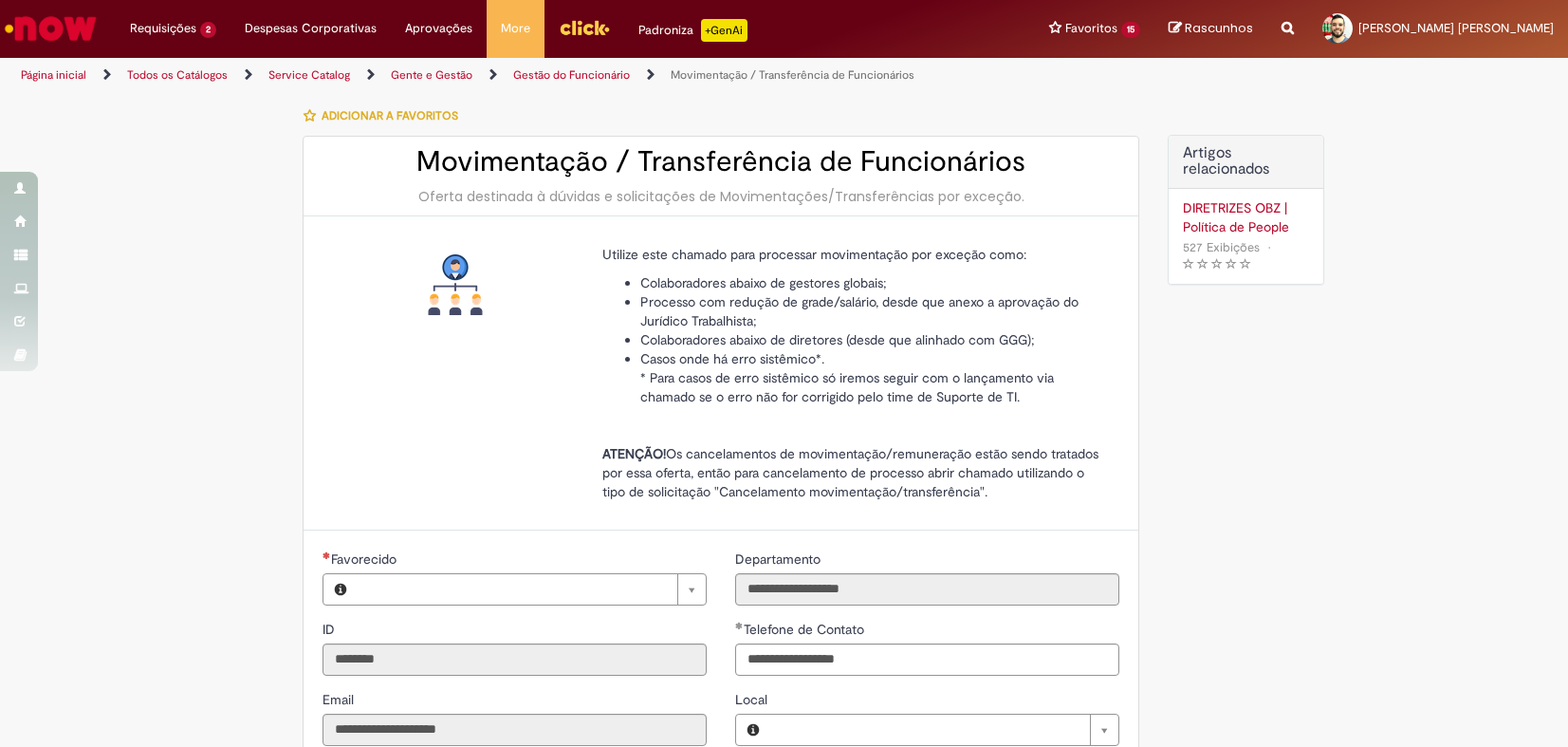
type input "**********"
type input "******"
type input "**********"
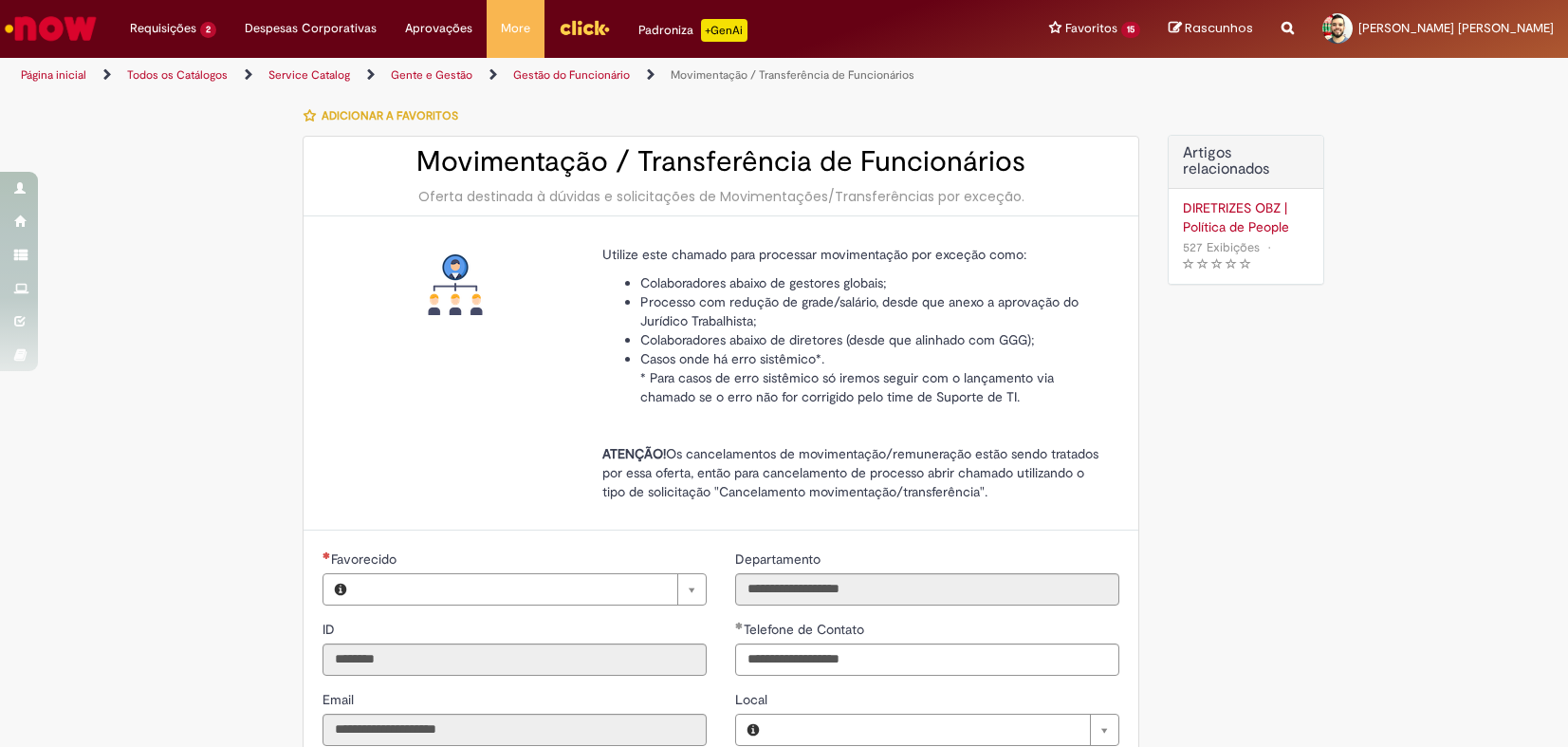
type input "**********"
click at [1032, 355] on li "Casos onde há erro sistêmico*. * Para casos de erro sistêmico só iremos seguir …" at bounding box center [872, 377] width 465 height 57
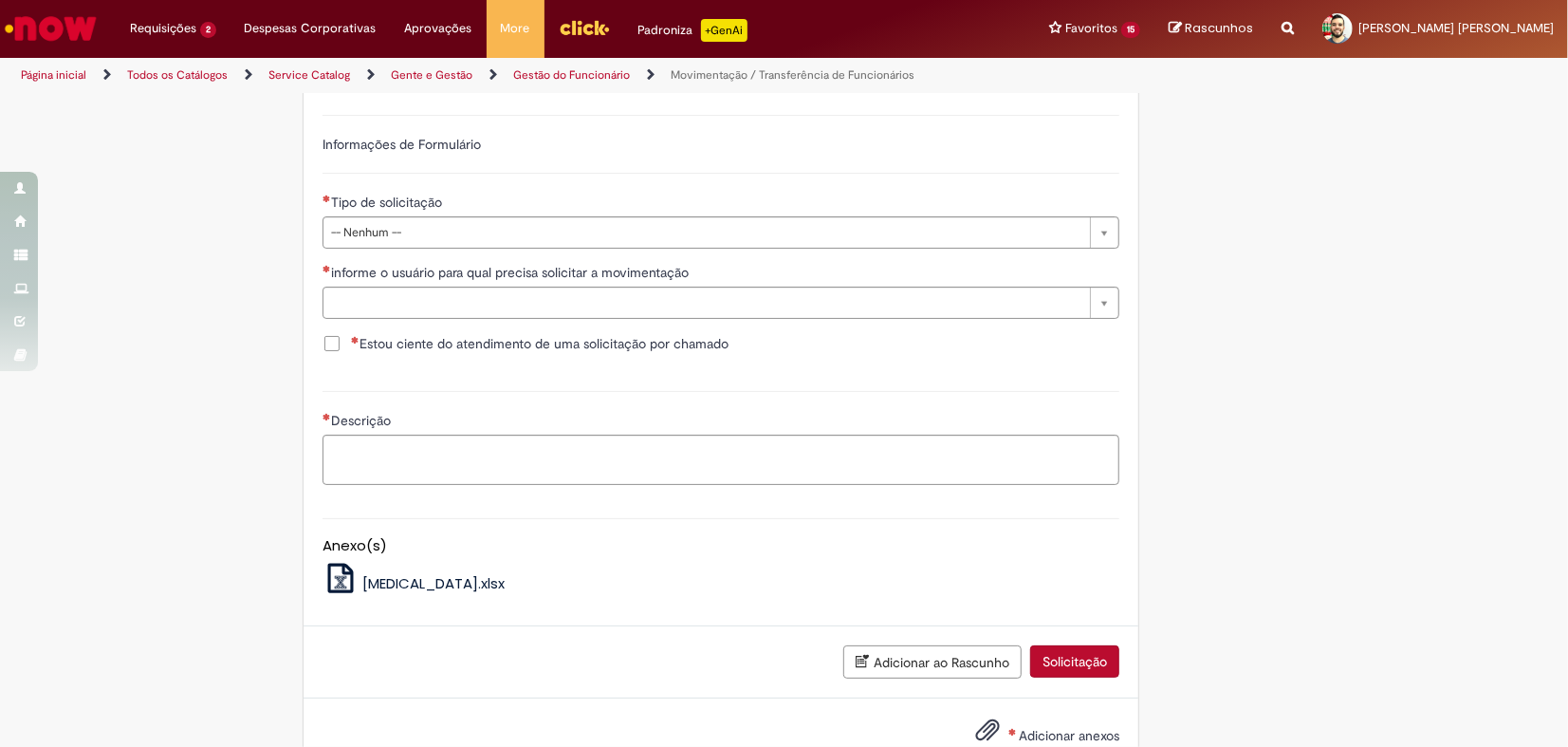
scroll to position [737, 0]
